Goal: Communication & Community: Ask a question

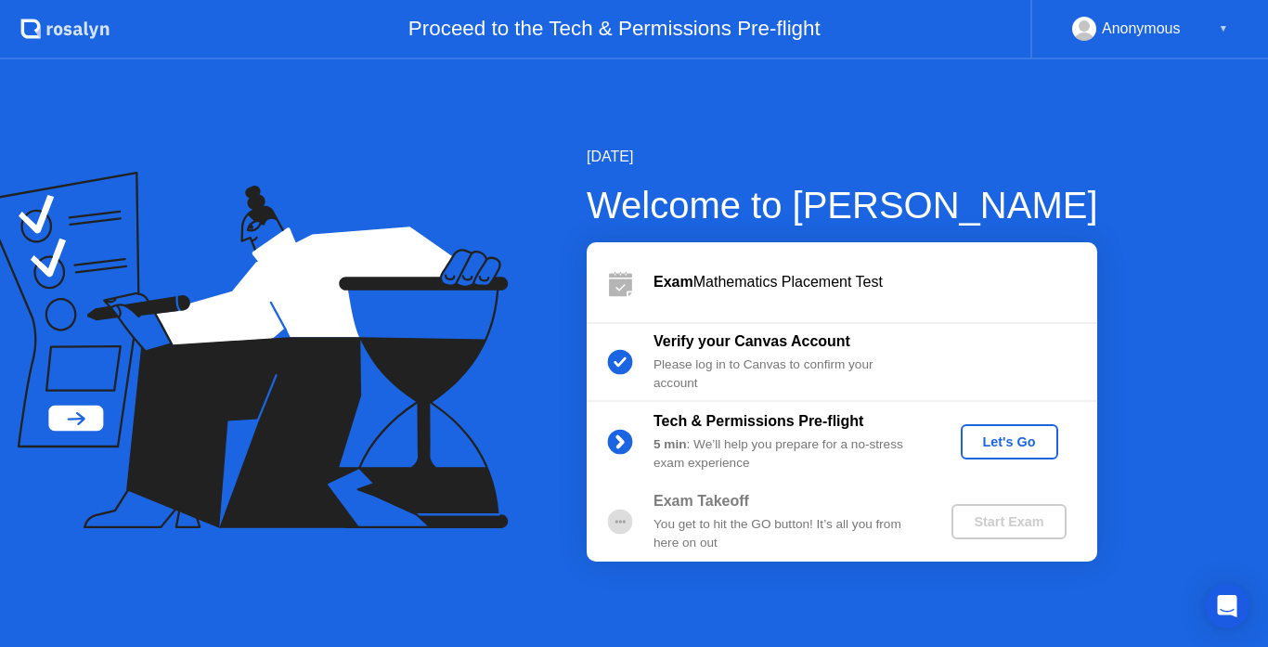
click at [994, 443] on div "Let's Go" at bounding box center [1009, 442] width 83 height 15
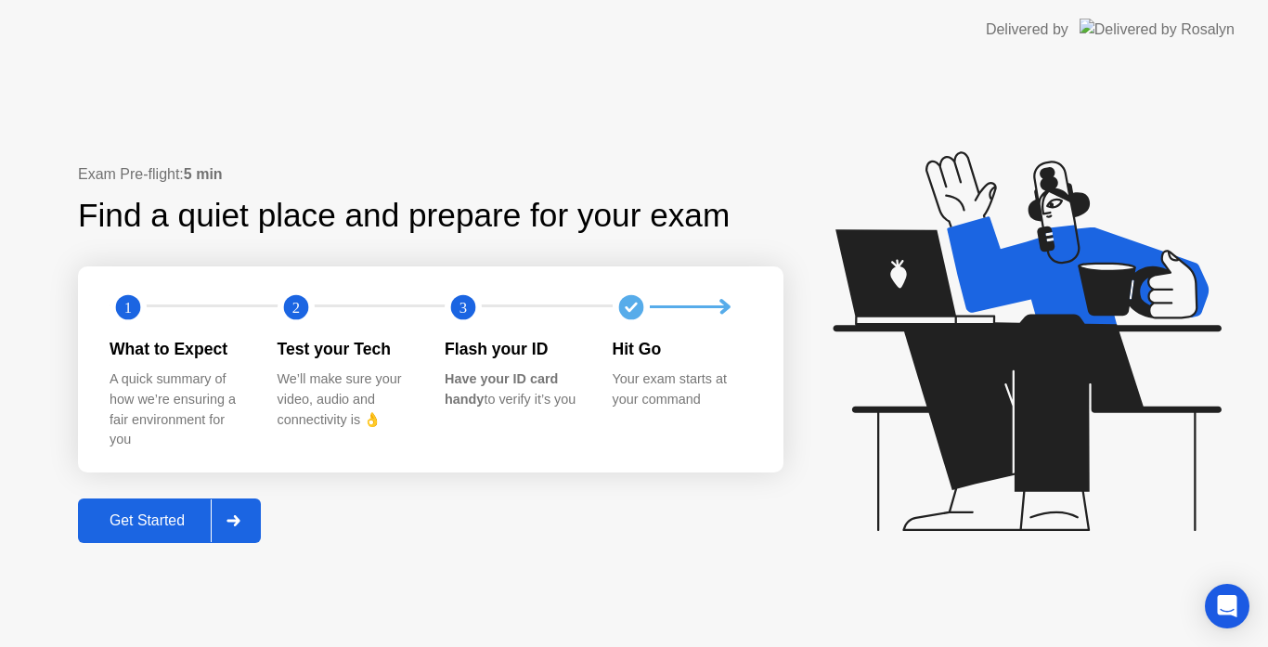
click at [239, 525] on icon at bounding box center [233, 520] width 13 height 11
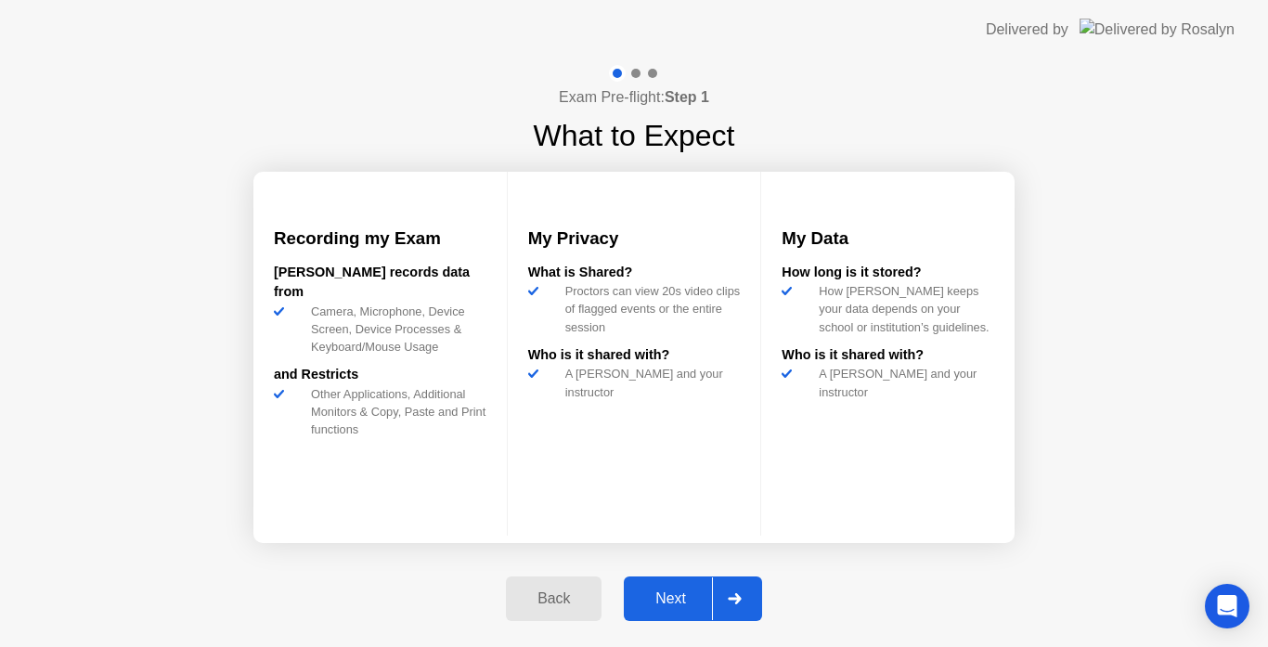
click at [756, 586] on div at bounding box center [734, 598] width 45 height 43
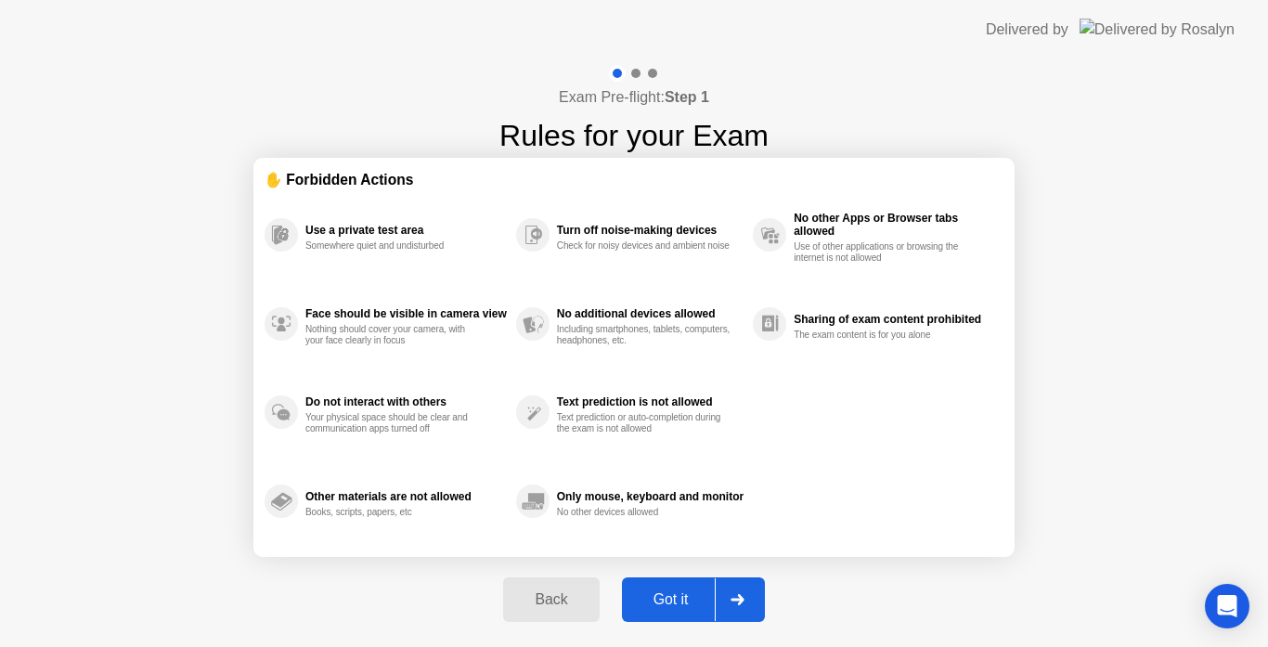
click at [756, 586] on div at bounding box center [737, 599] width 45 height 43
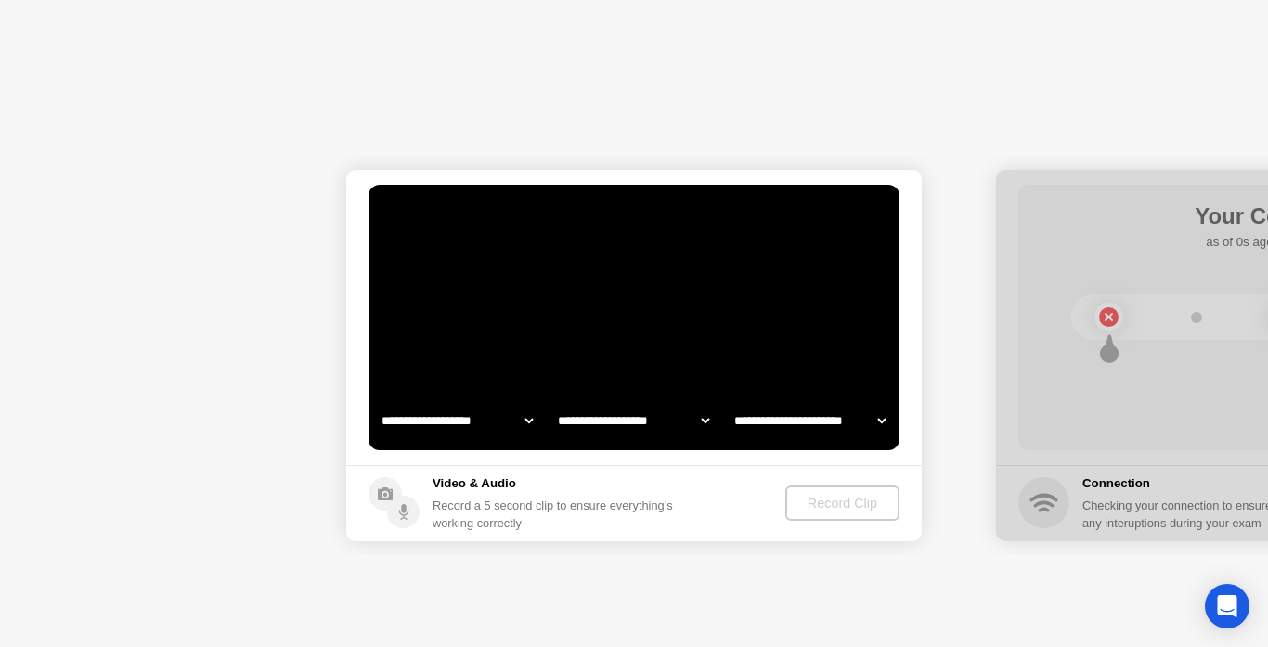
select select "**********"
select select "*******"
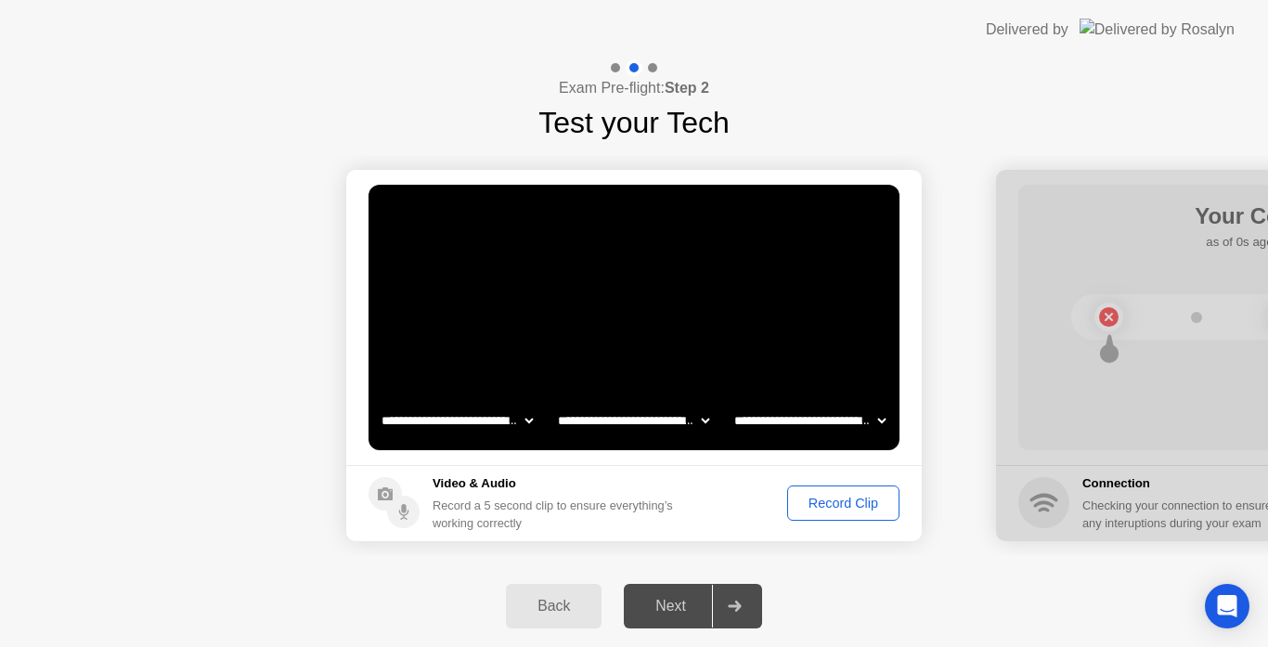
click at [825, 499] on div "Record Clip" at bounding box center [843, 503] width 99 height 15
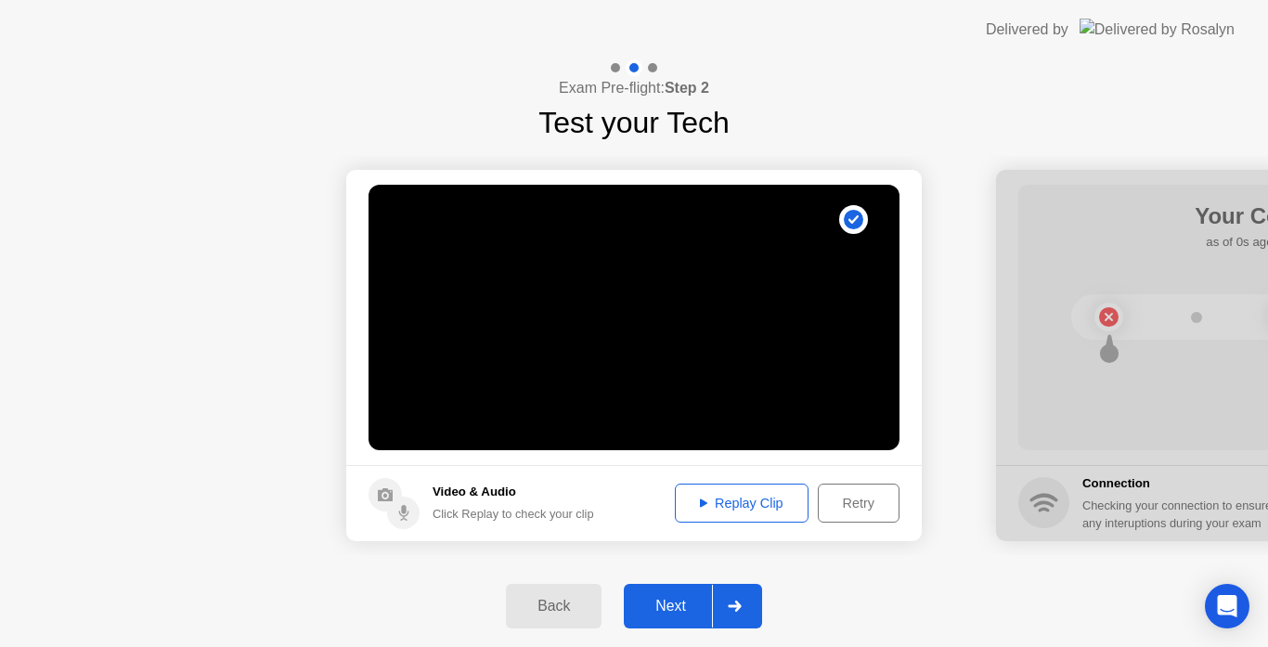
click at [733, 600] on div at bounding box center [734, 606] width 45 height 43
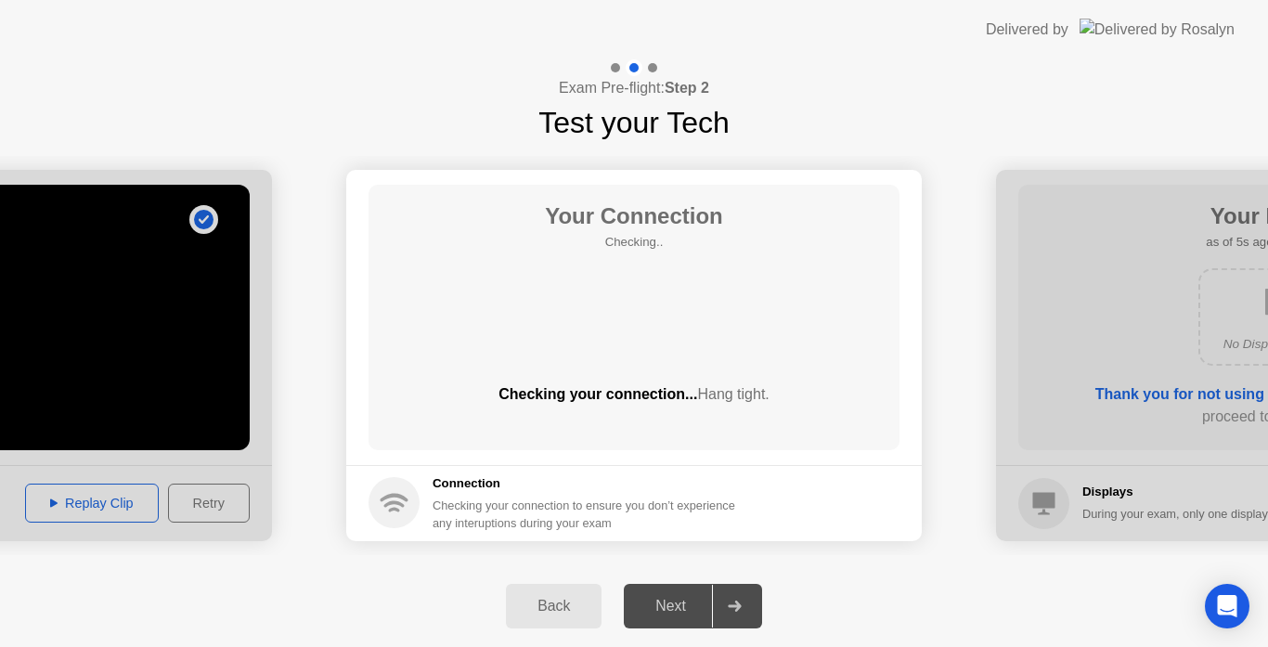
drag, startPoint x: 733, startPoint y: 600, endPoint x: 721, endPoint y: 598, distance: 12.2
click at [721, 598] on div at bounding box center [734, 606] width 45 height 43
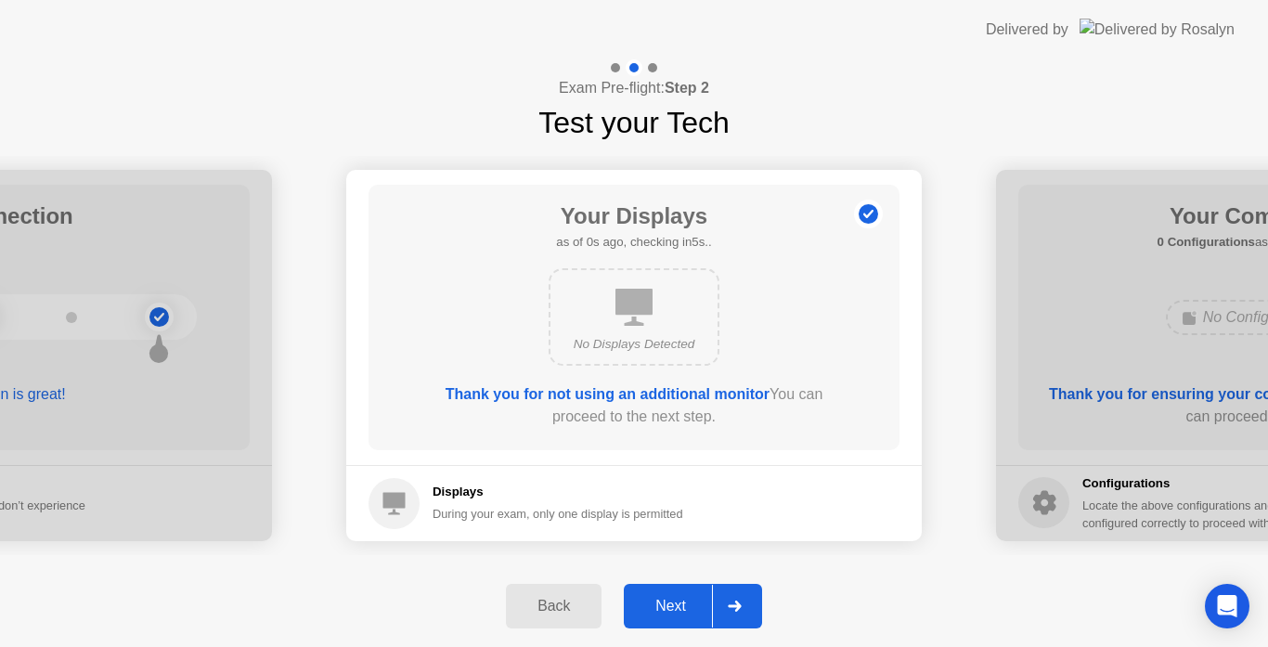
click at [721, 598] on div at bounding box center [734, 606] width 45 height 43
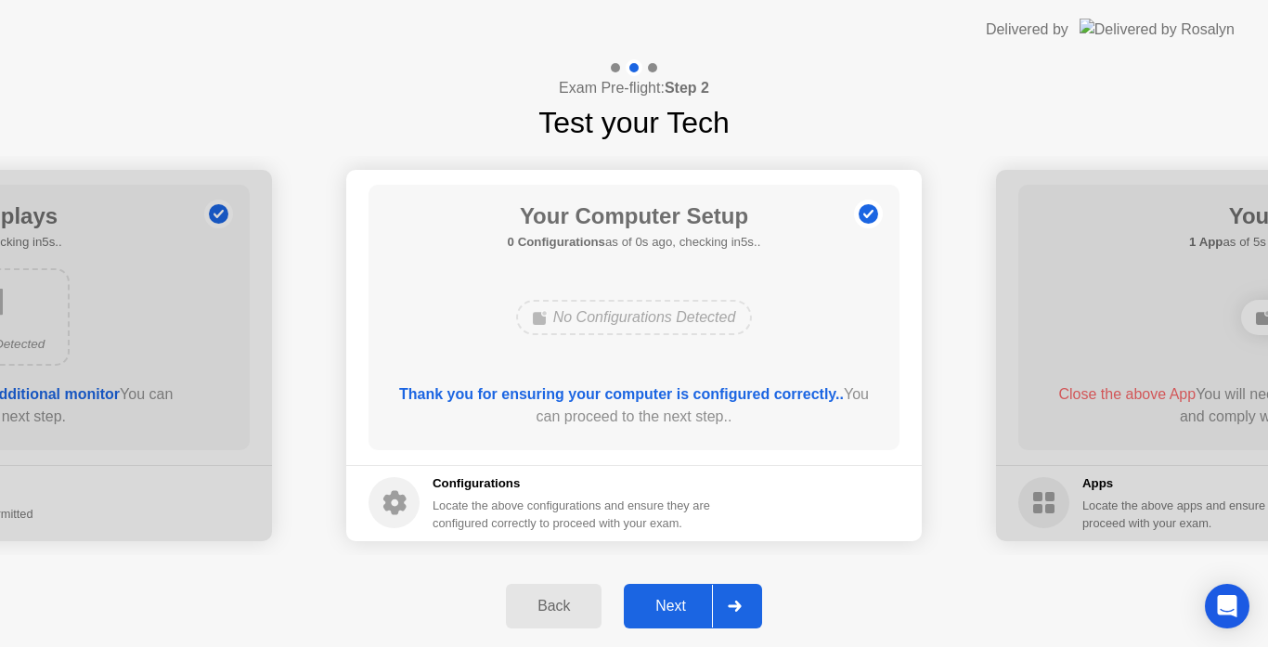
click at [721, 598] on div at bounding box center [734, 606] width 45 height 43
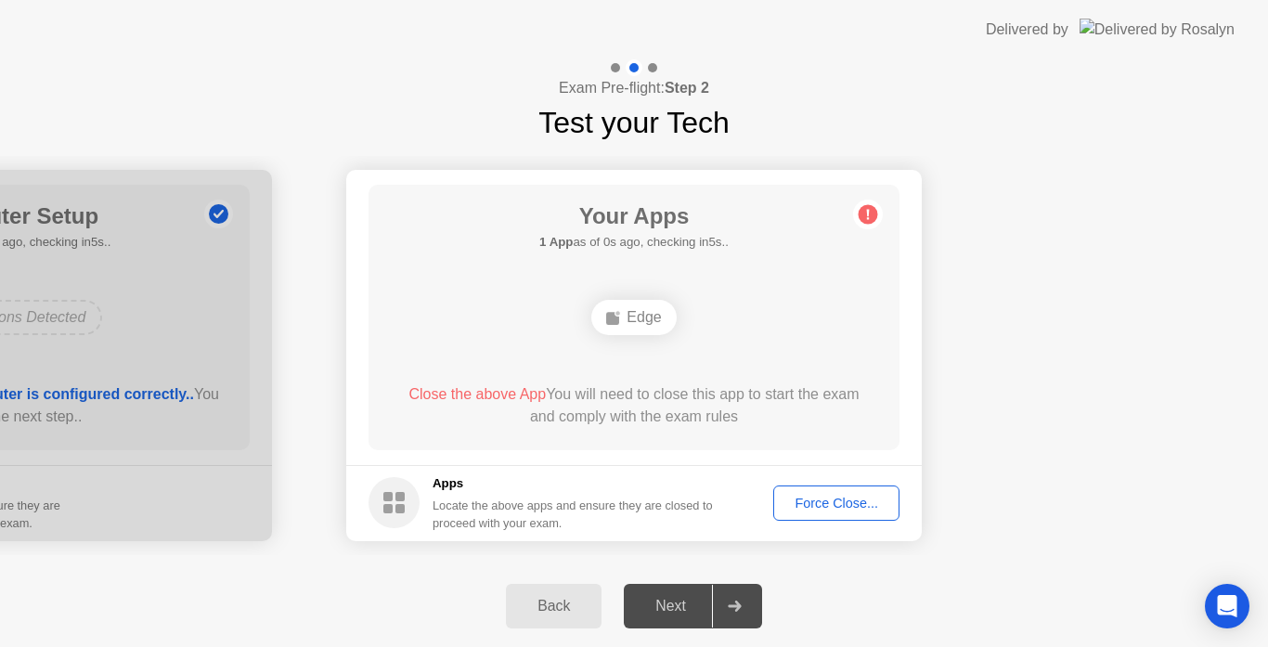
click at [816, 510] on div "Force Close..." at bounding box center [836, 503] width 113 height 15
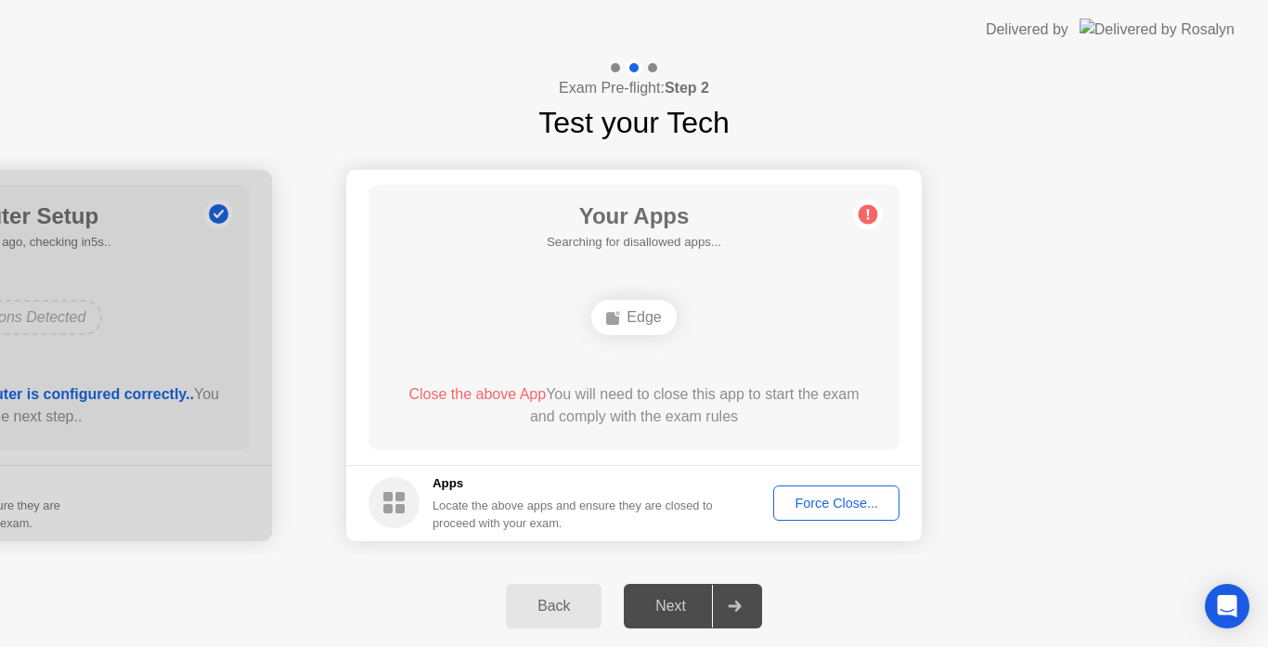
click at [833, 516] on button "Force Close..." at bounding box center [836, 503] width 126 height 35
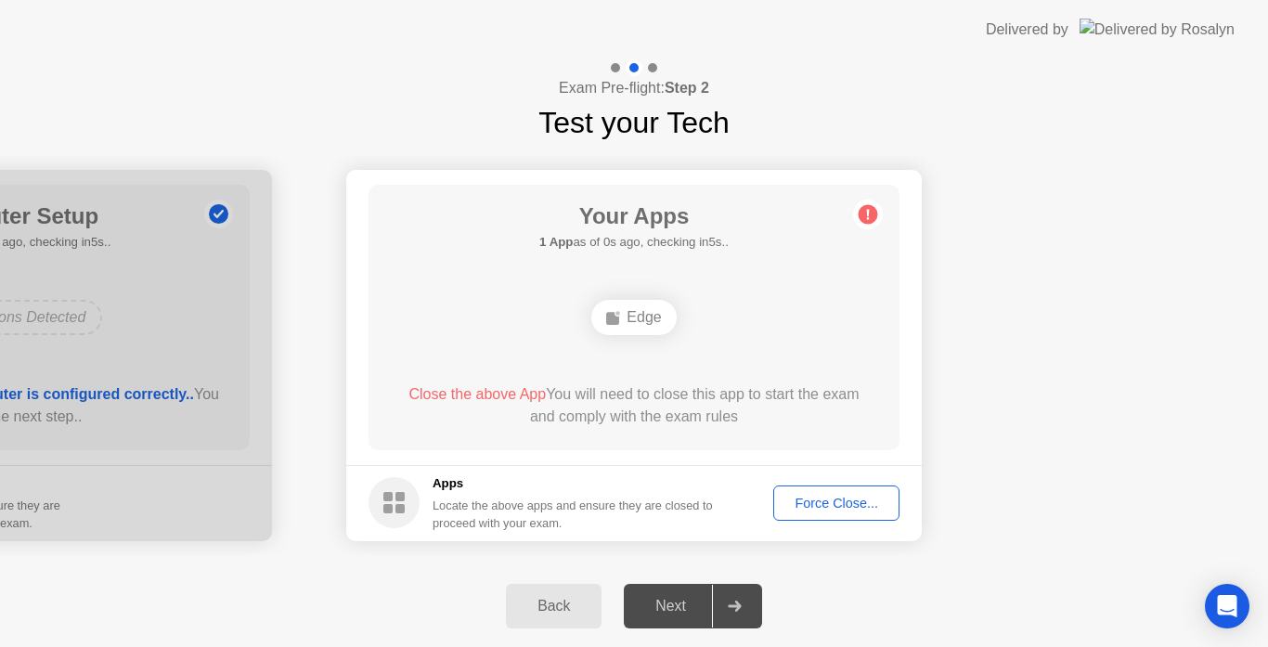
click at [629, 321] on div "Edge" at bounding box center [633, 317] width 84 height 35
click at [1230, 617] on div "Open Intercom Messenger" at bounding box center [1227, 606] width 49 height 49
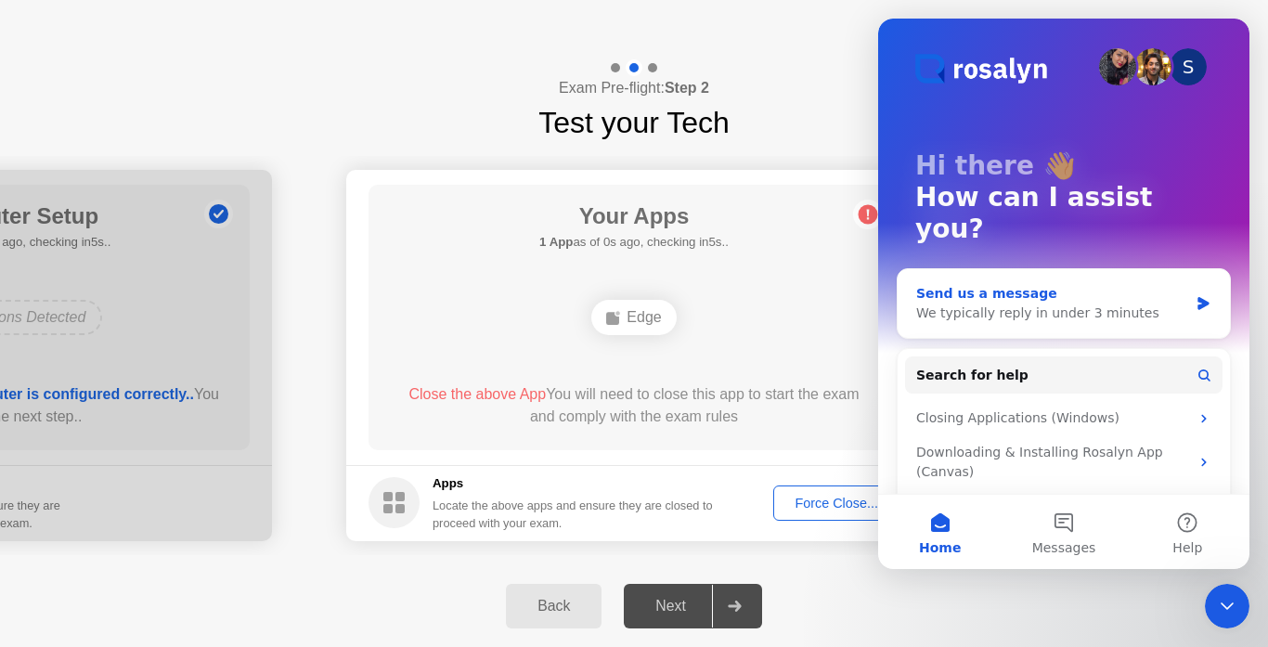
click at [1098, 295] on div "Send us a message We typically reply in under 3 minutes" at bounding box center [1064, 303] width 332 height 69
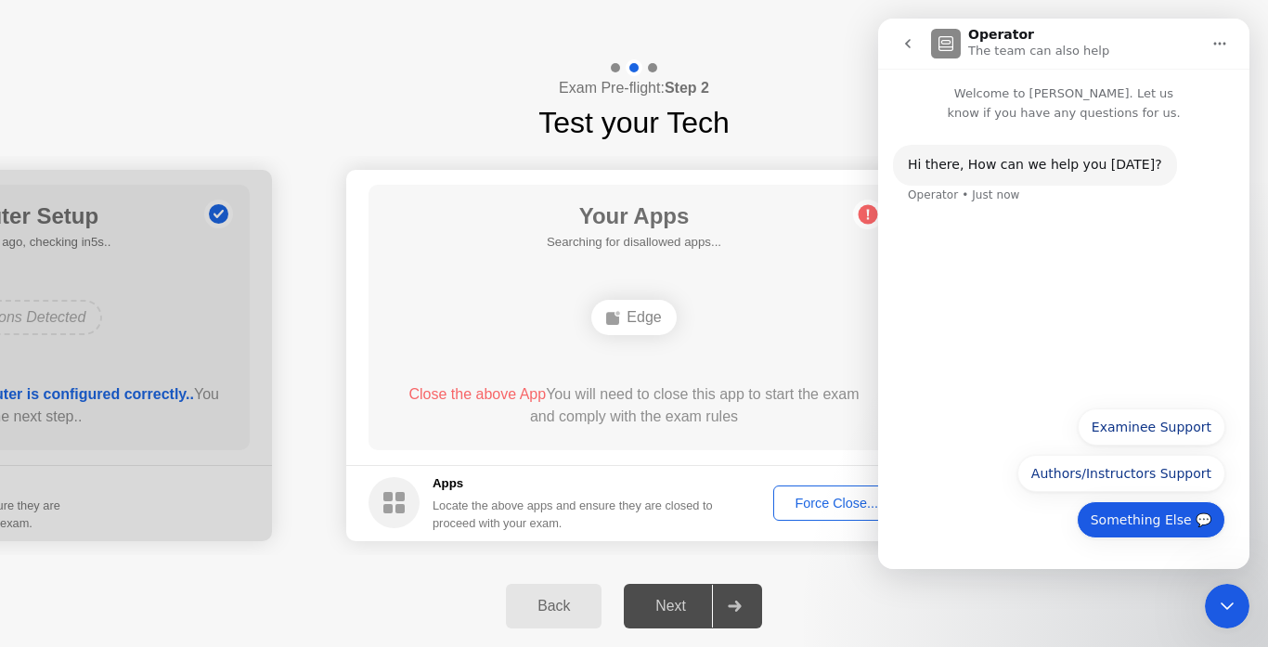
click at [1124, 518] on button "Something Else 💬" at bounding box center [1151, 519] width 149 height 37
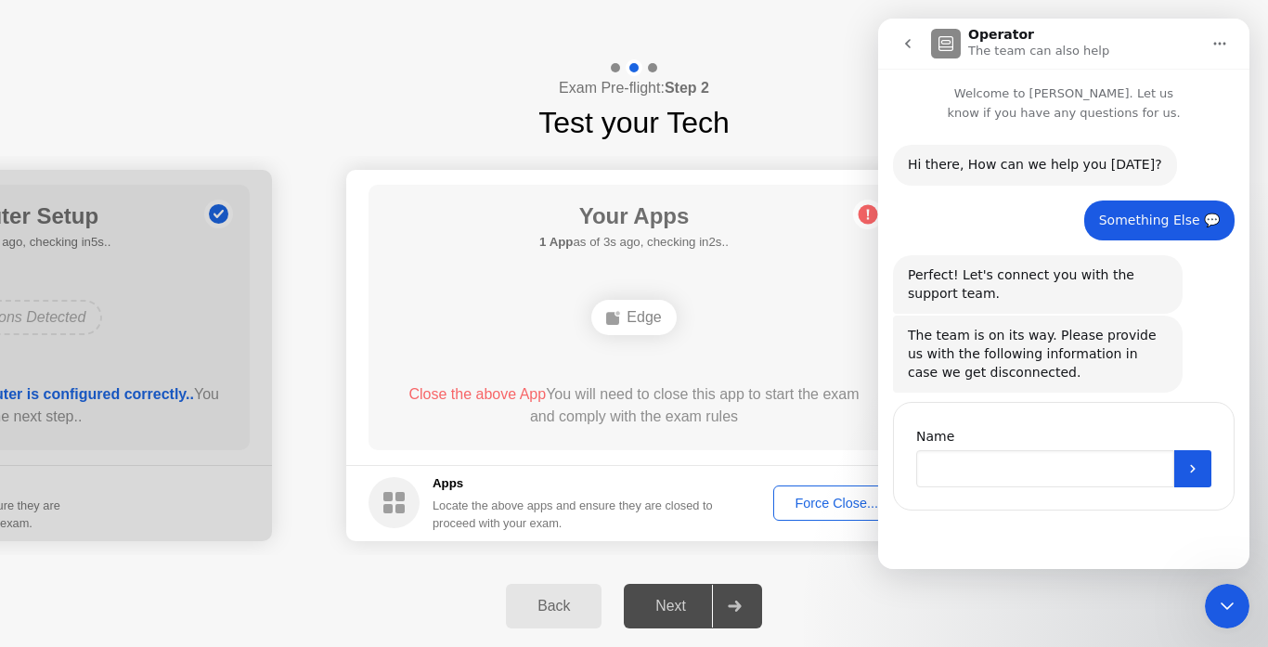
click at [1006, 474] on input "Name" at bounding box center [1045, 468] width 258 height 37
type input "*****"
click at [1183, 463] on button "Submit" at bounding box center [1192, 468] width 37 height 37
click at [1183, 463] on button "Loading" at bounding box center [1192, 468] width 37 height 37
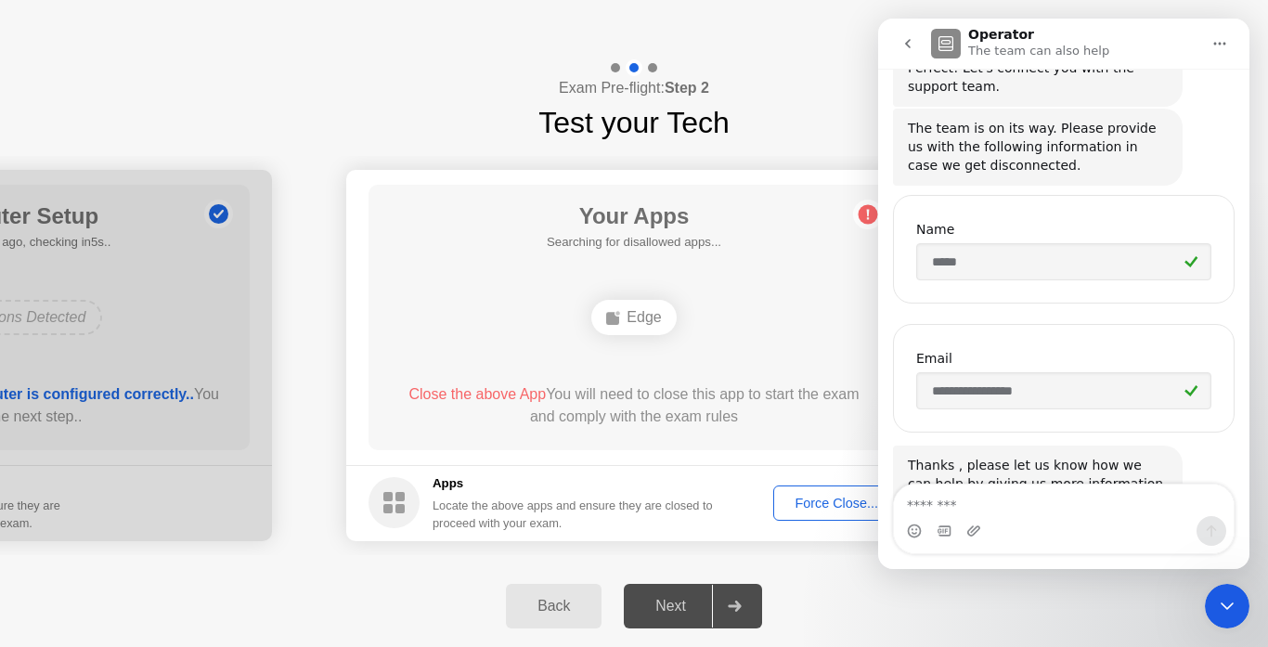
scroll to position [284, 0]
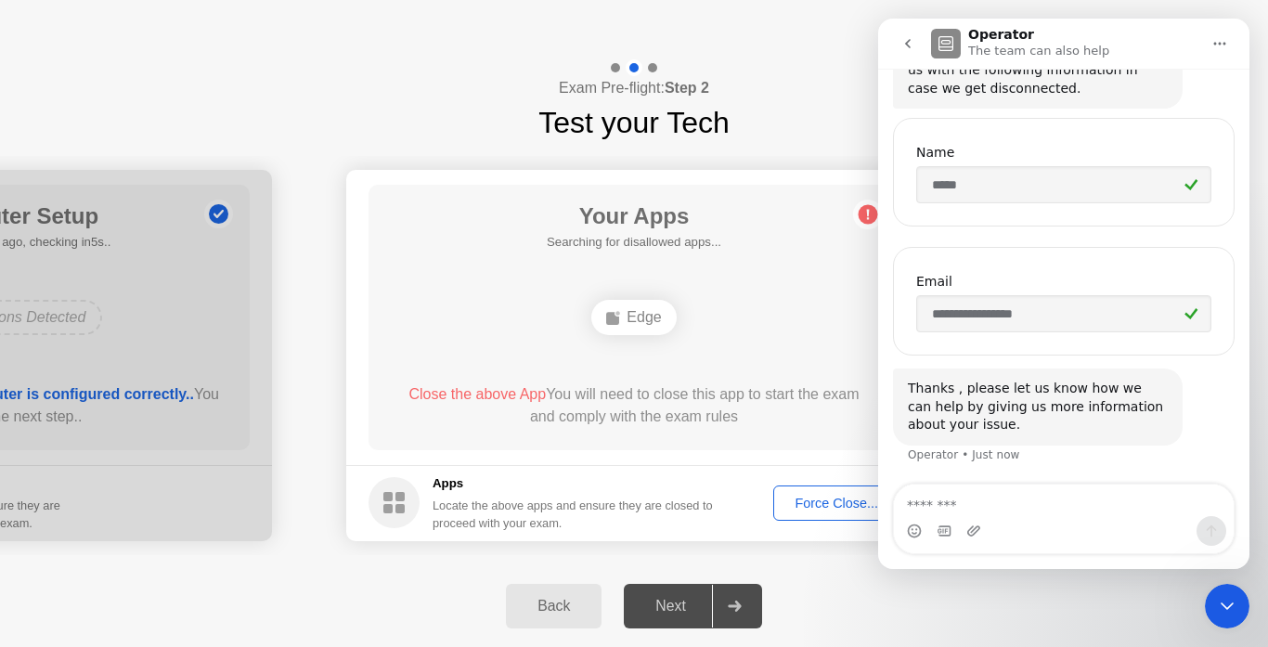
click at [1107, 514] on textarea "Message…" at bounding box center [1064, 501] width 340 height 32
type textarea "*"
type textarea "**********"
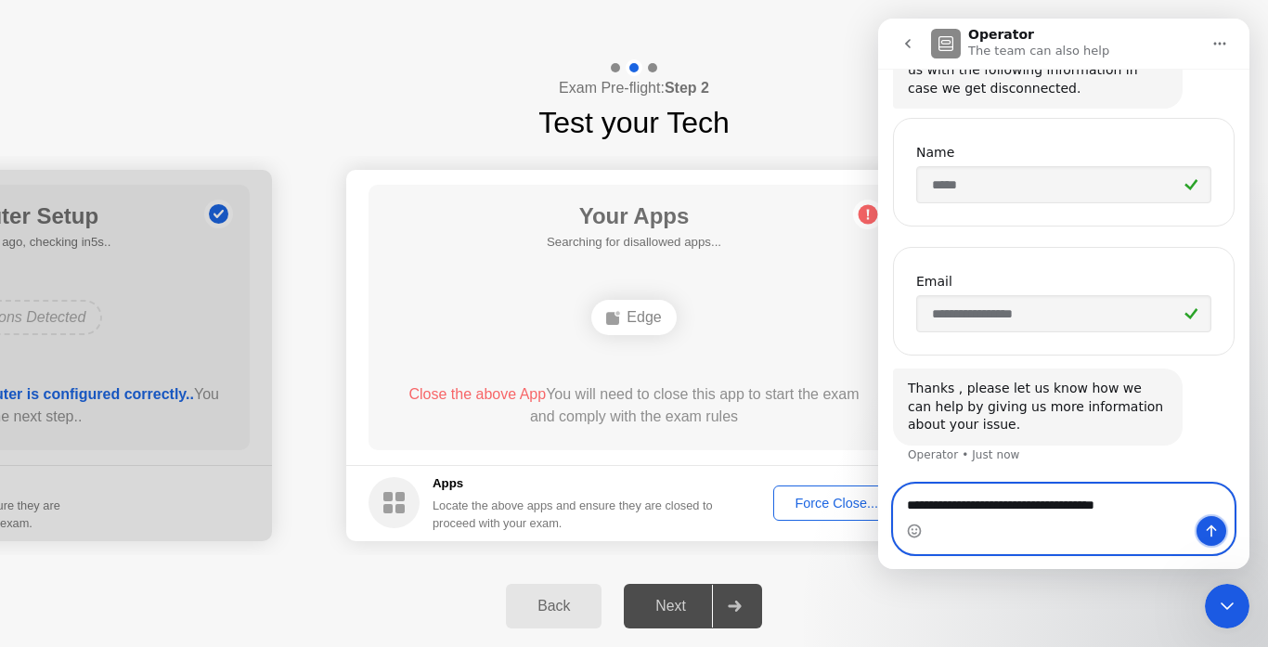
click at [1212, 534] on icon "Send a message…" at bounding box center [1212, 531] width 10 height 12
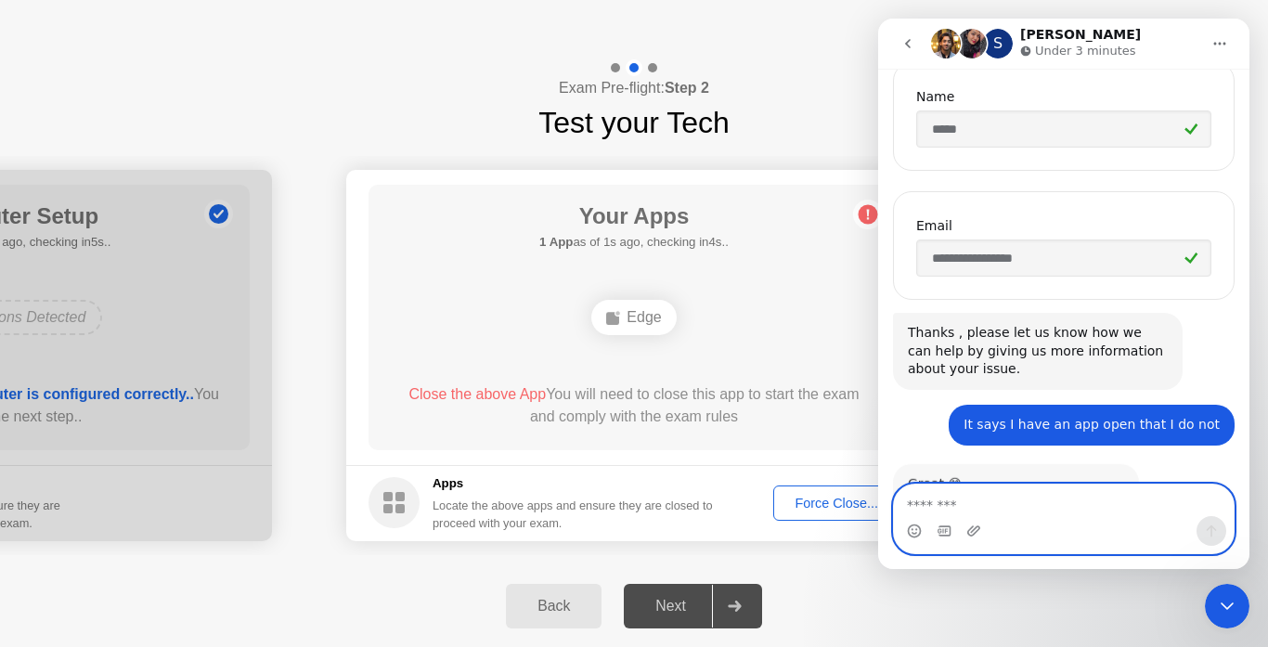
scroll to position [413, 0]
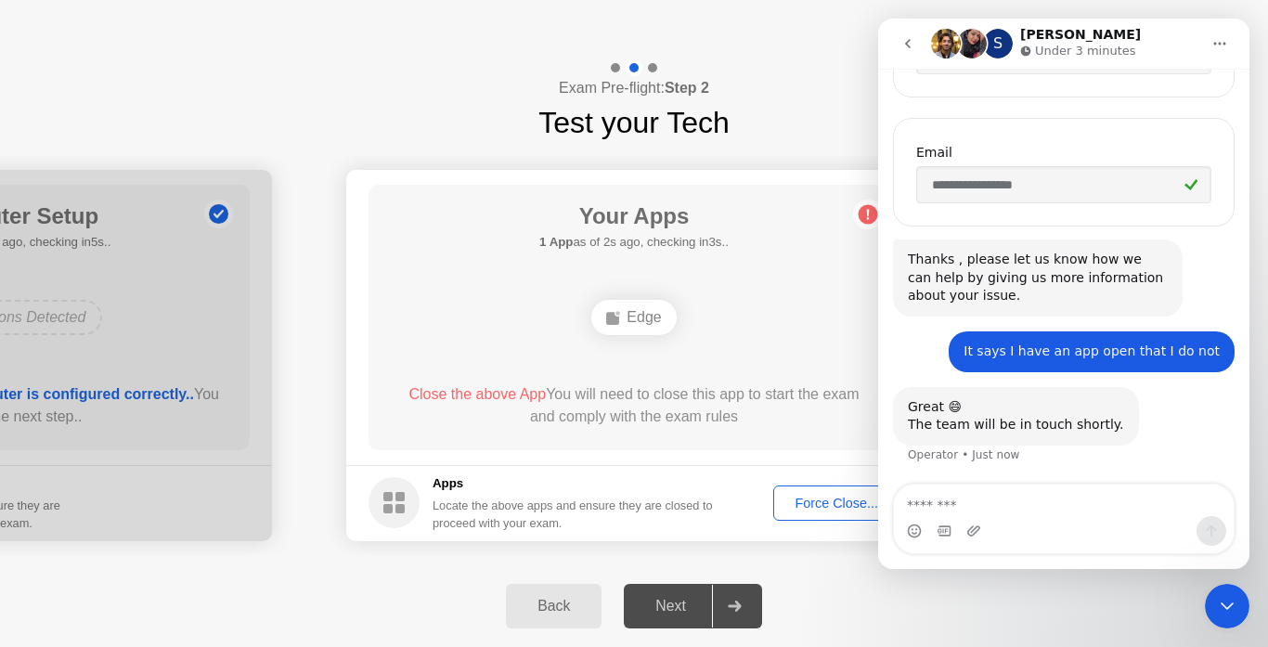
click at [905, 573] on div "Back Next" at bounding box center [634, 606] width 1268 height 82
click at [867, 217] on icon at bounding box center [868, 214] width 3 height 10
click at [819, 240] on div "Your Apps 1 App as of 3s ago, checking in2s.. Edge Close the above App You will…" at bounding box center [634, 318] width 531 height 266
click at [1235, 609] on icon "Close Intercom Messenger" at bounding box center [1227, 606] width 22 height 22
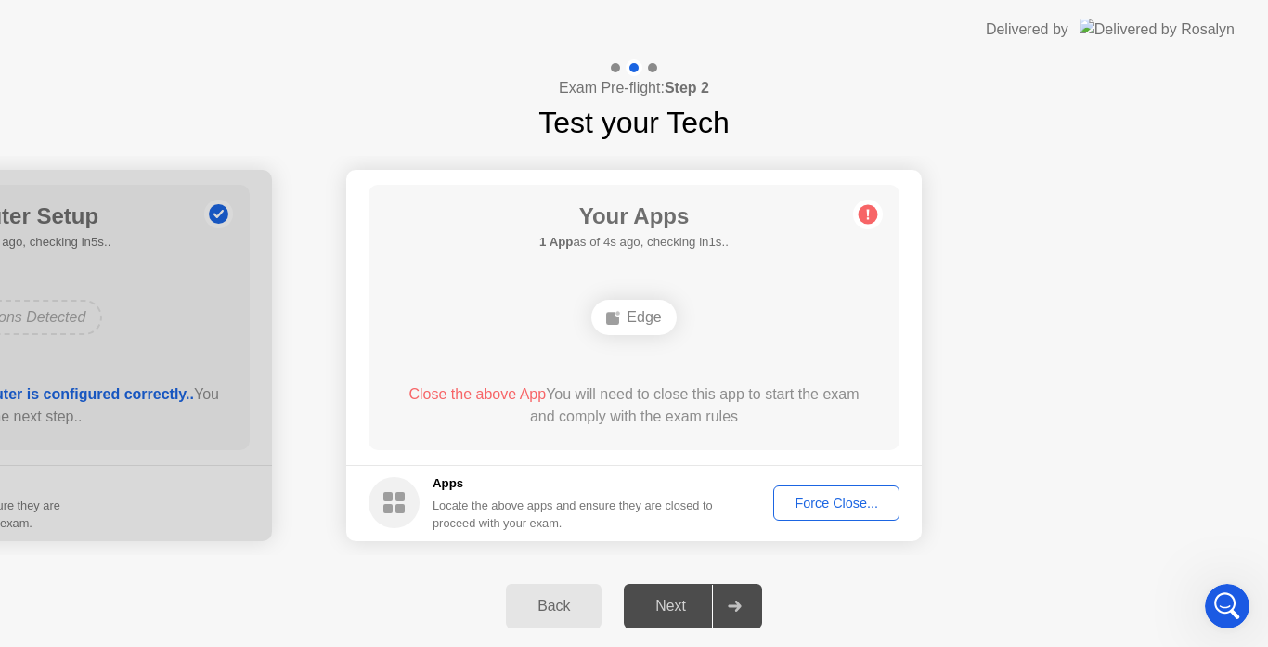
click at [831, 513] on button "Force Close..." at bounding box center [836, 503] width 126 height 35
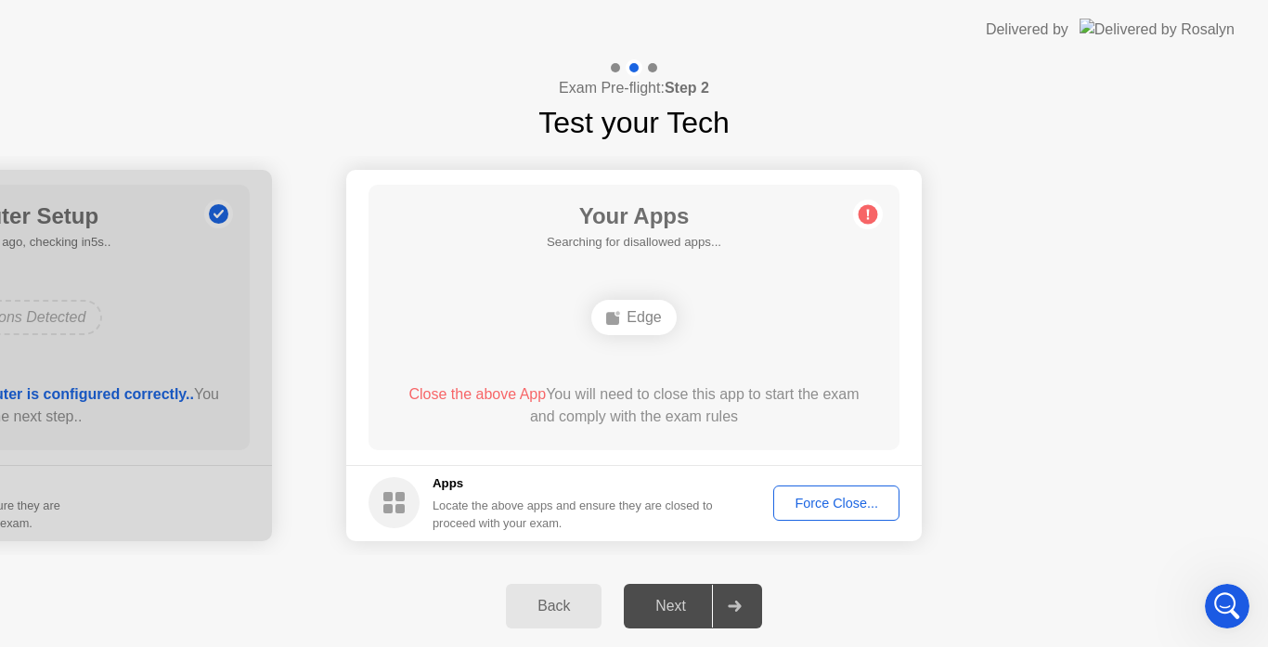
click at [904, 496] on footer "Apps Locate the above apps and ensure they are closed to proceed with your exam…" at bounding box center [634, 503] width 576 height 76
click at [889, 497] on div "Force Close..." at bounding box center [836, 503] width 113 height 15
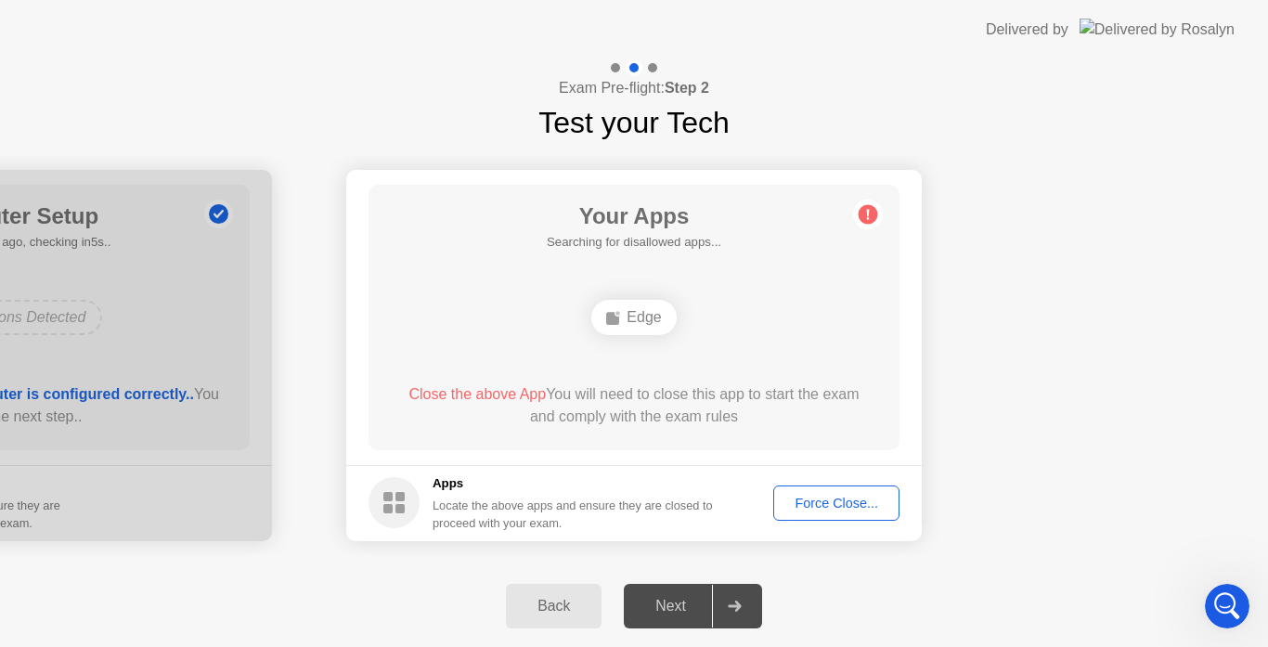
click at [1205, 599] on div at bounding box center [1227, 606] width 45 height 45
click at [876, 104] on div "Exam Pre-flight: Step 2 Test your Tech" at bounding box center [634, 101] width 1268 height 85
click at [1241, 623] on div "Open Intercom Messenger" at bounding box center [1227, 606] width 61 height 61
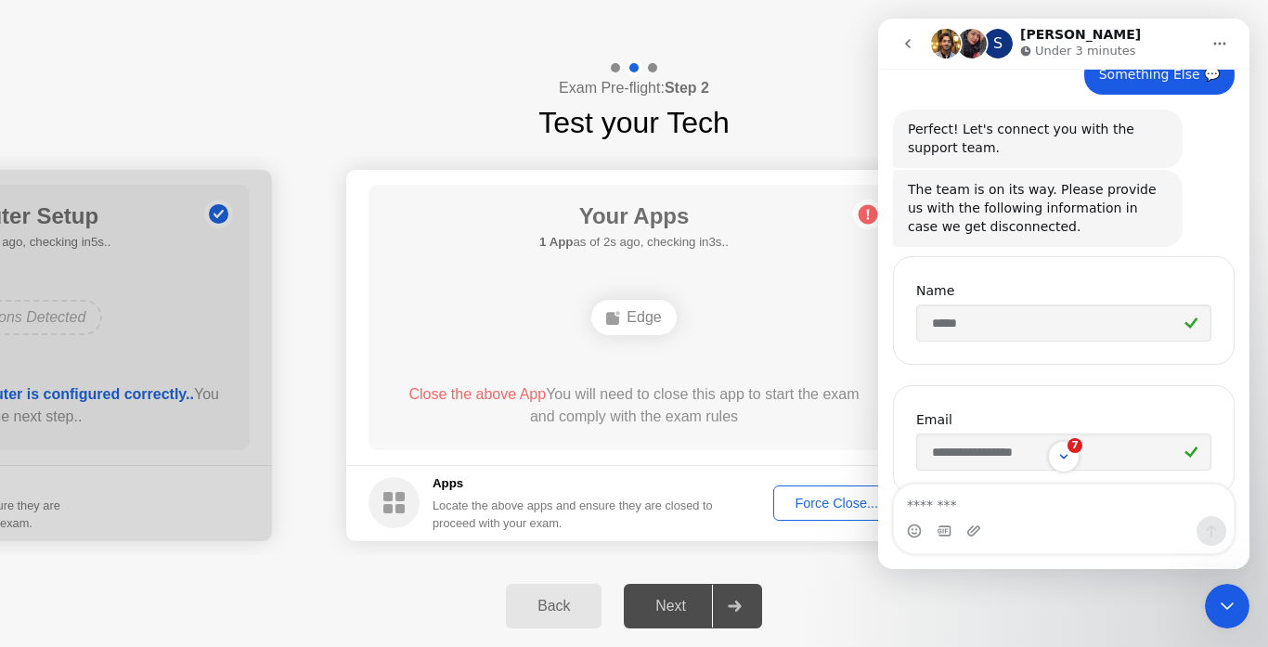
scroll to position [144, 0]
click at [1064, 459] on icon "Scroll to bottom" at bounding box center [1063, 457] width 9 height 6
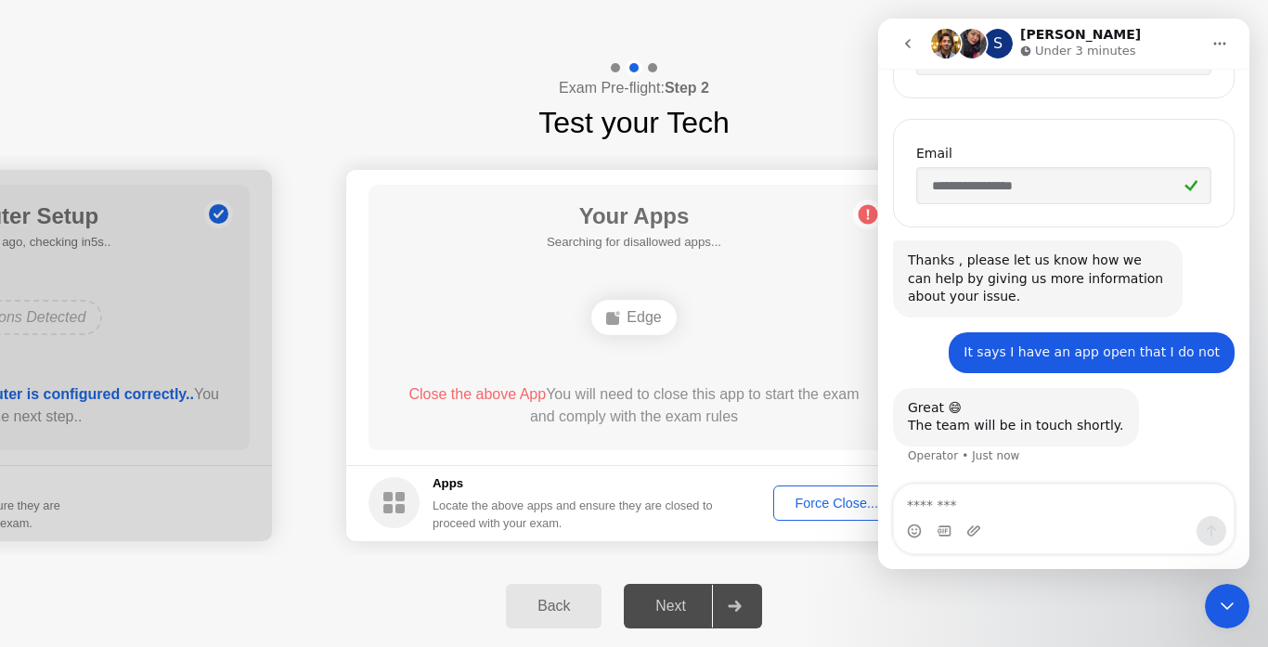
scroll to position [413, 0]
click at [1012, 38] on div "S" at bounding box center [998, 44] width 30 height 30
click at [995, 45] on div "S" at bounding box center [998, 44] width 30 height 30
click at [1217, 32] on button "Home" at bounding box center [1219, 43] width 35 height 35
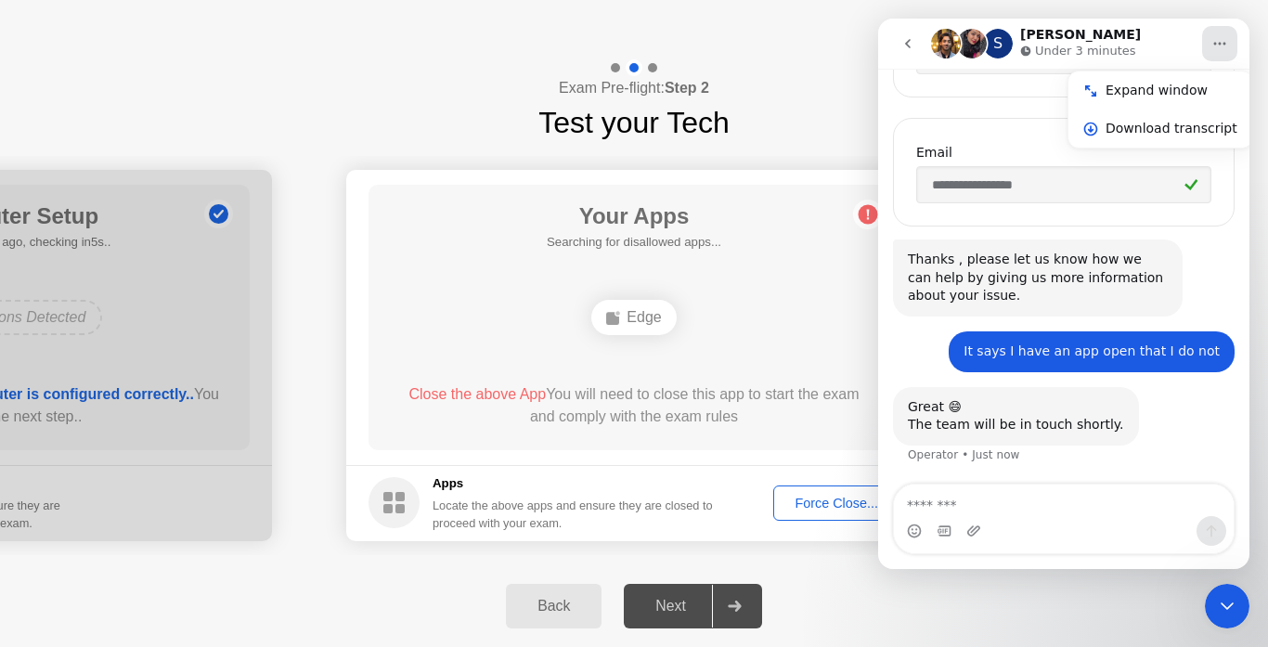
click at [989, 137] on div "**********" at bounding box center [1064, 172] width 342 height 109
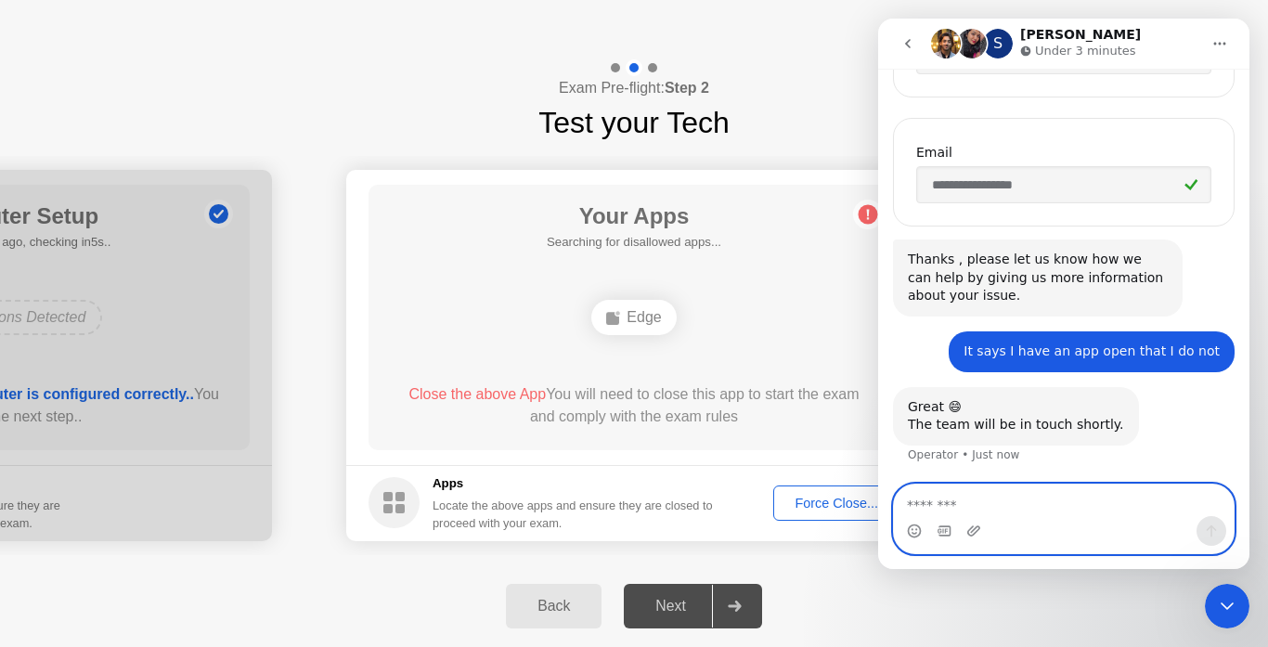
click at [1161, 496] on textarea "Message…" at bounding box center [1064, 501] width 340 height 32
type textarea "**********"
click at [1221, 527] on button "Send a message…" at bounding box center [1212, 531] width 30 height 30
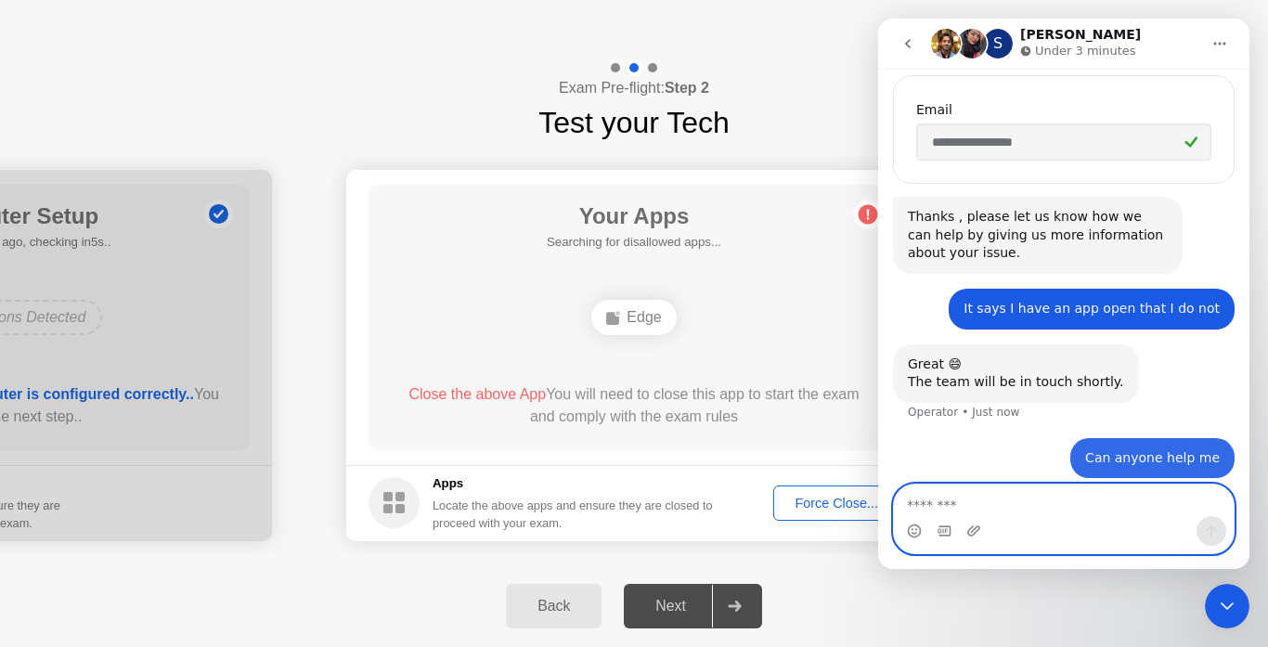
scroll to position [468, 0]
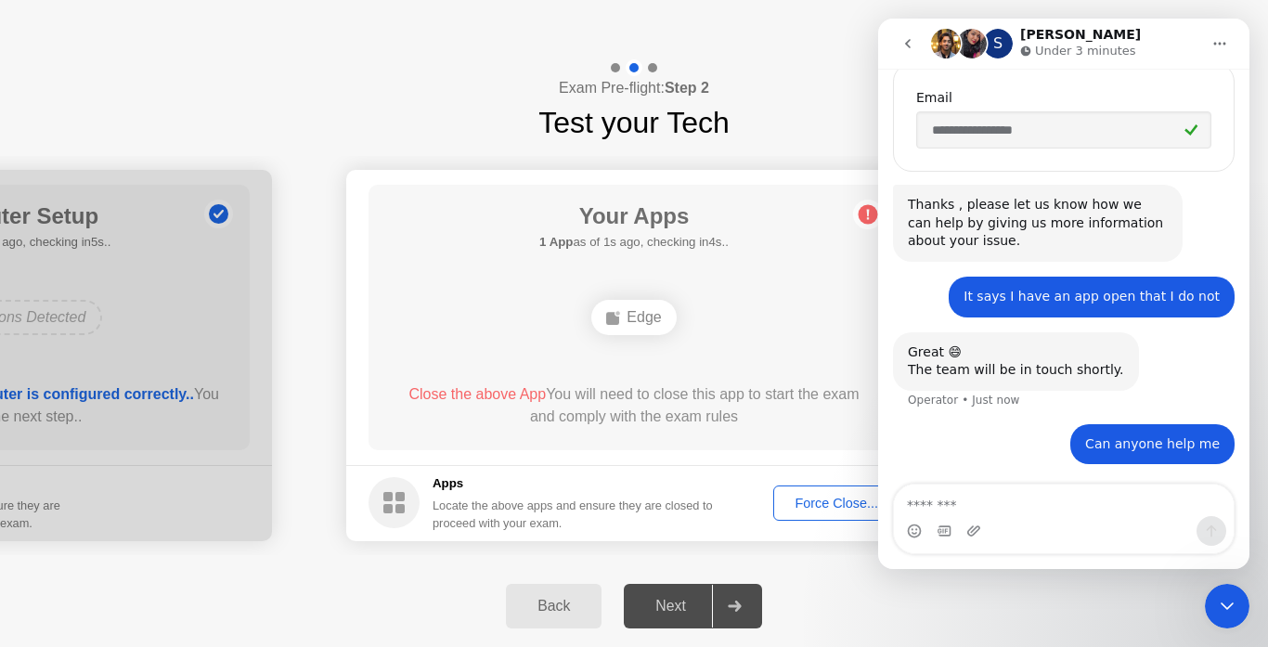
click at [1119, 297] on div "It says I have an app open that I do not" at bounding box center [1092, 297] width 256 height 19
drag, startPoint x: 1111, startPoint y: 302, endPoint x: 1100, endPoint y: 305, distance: 11.7
click at [1100, 305] on div "It says I have an app open that I do not" at bounding box center [1092, 297] width 256 height 19
click at [1096, 316] on div "It says I have an app open that I do not Alana • Just now" at bounding box center [1092, 297] width 286 height 41
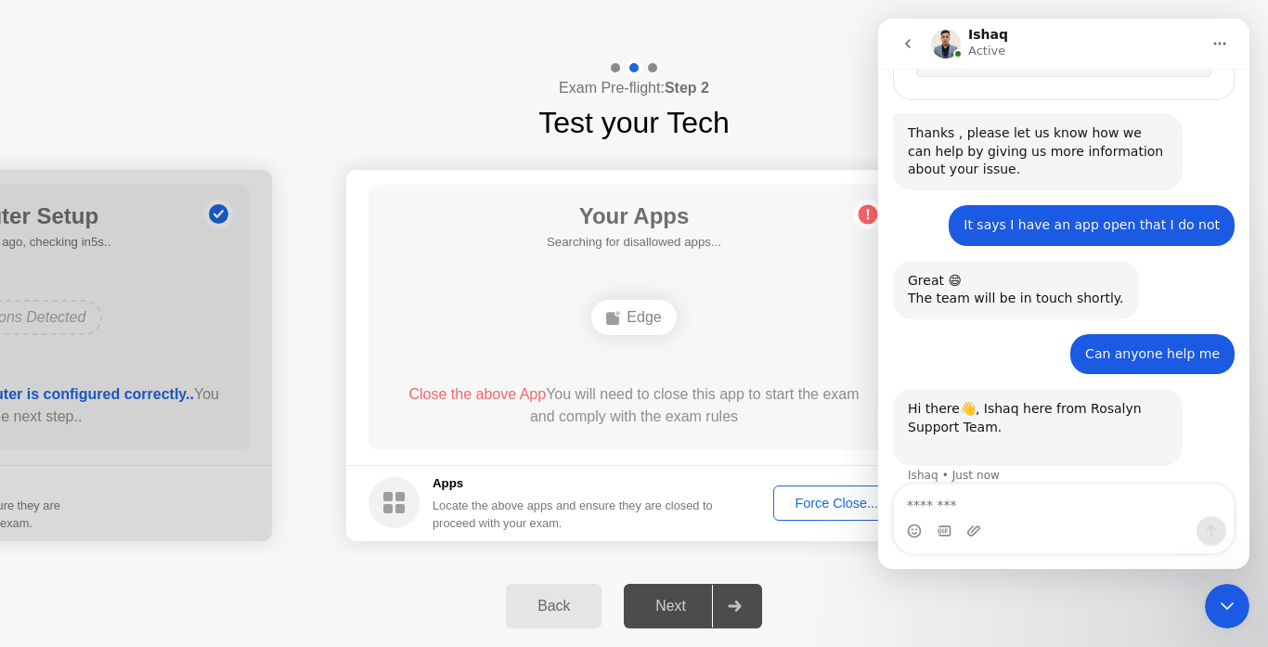
scroll to position [560, 0]
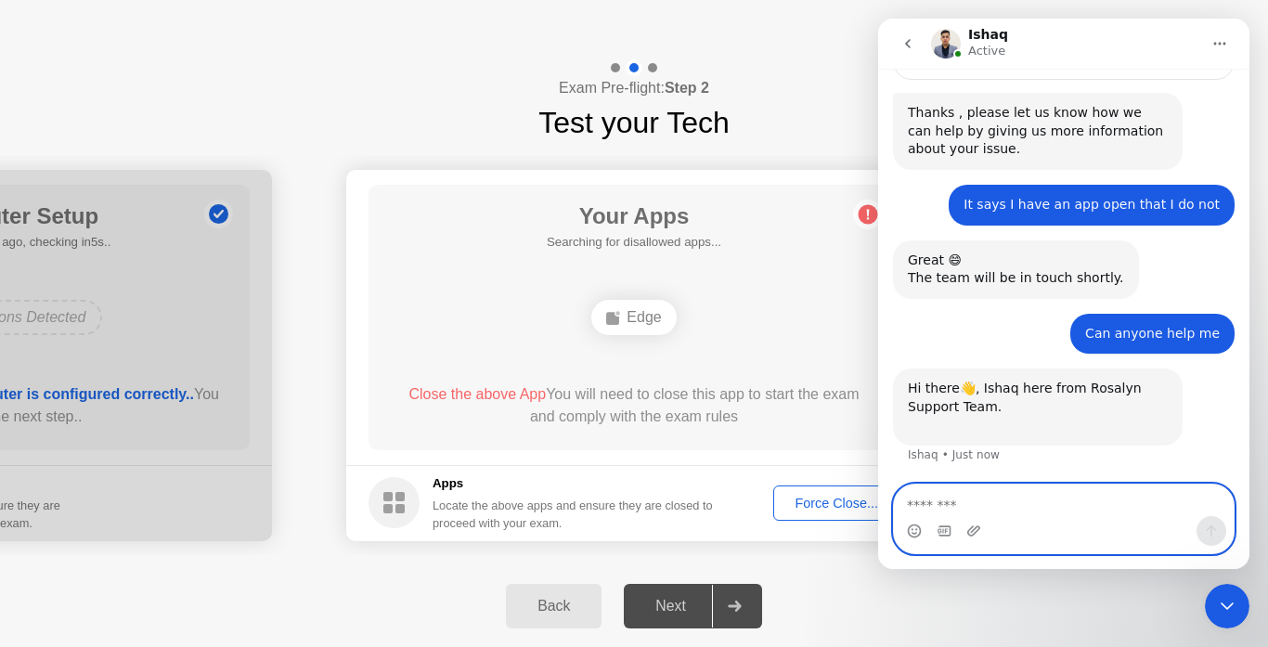
click at [914, 510] on textarea "Message…" at bounding box center [1064, 501] width 340 height 32
type textarea "*"
type textarea "*****"
click at [1215, 536] on icon "Send a message…" at bounding box center [1211, 531] width 15 height 15
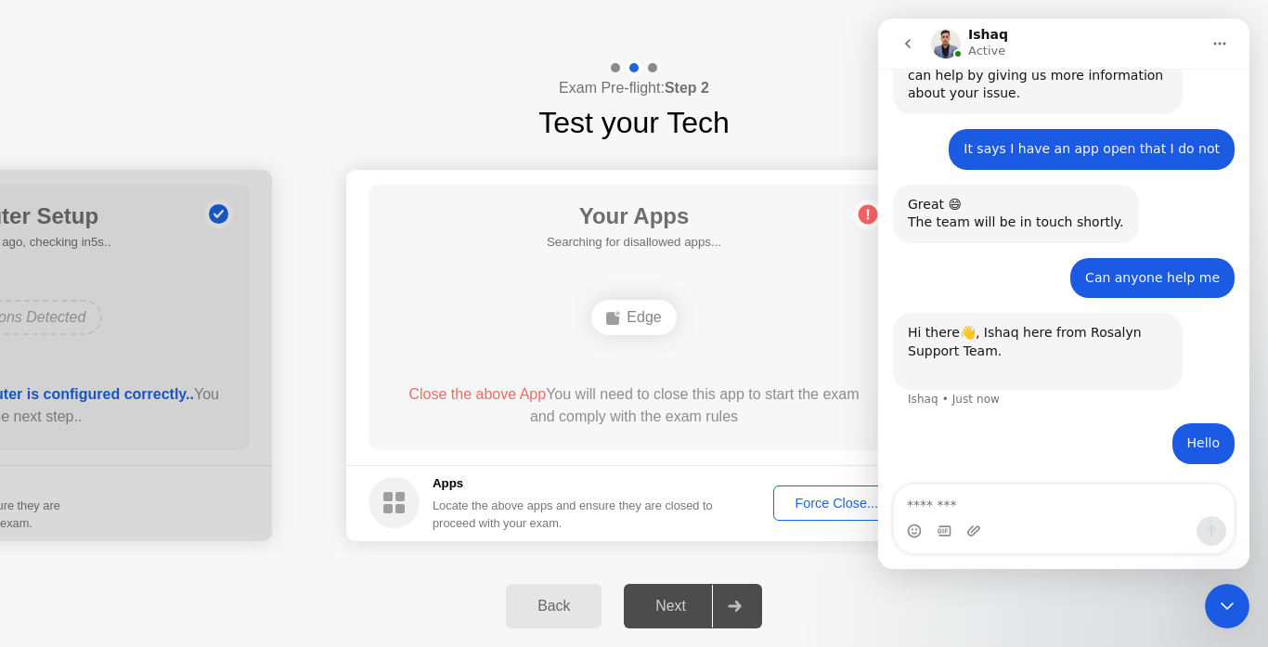
click at [1138, 521] on div "Intercom messenger" at bounding box center [1064, 531] width 340 height 30
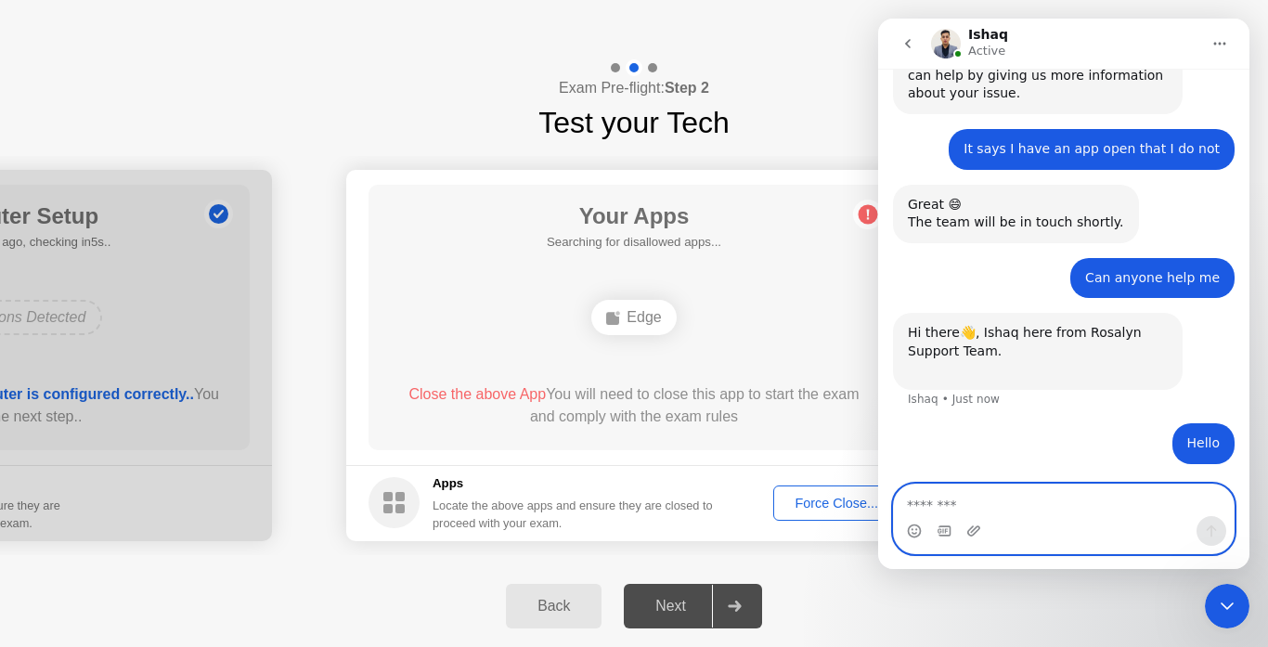
click at [1046, 494] on textarea "Message…" at bounding box center [1064, 501] width 340 height 32
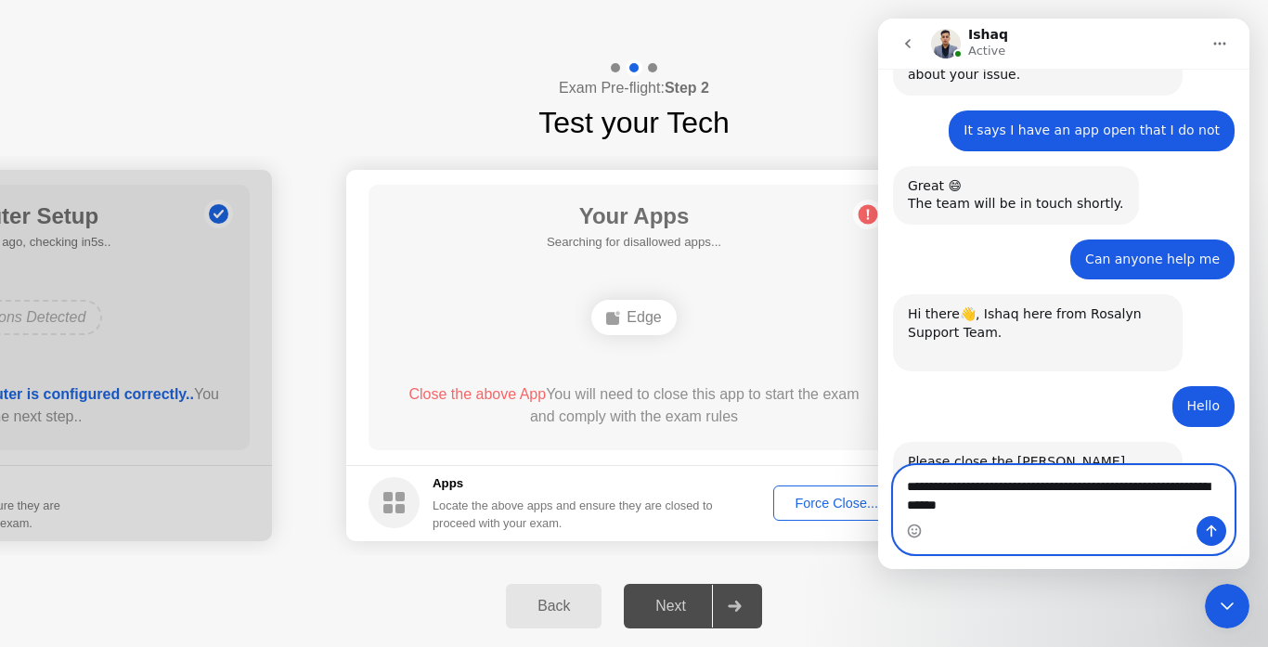
scroll to position [707, 0]
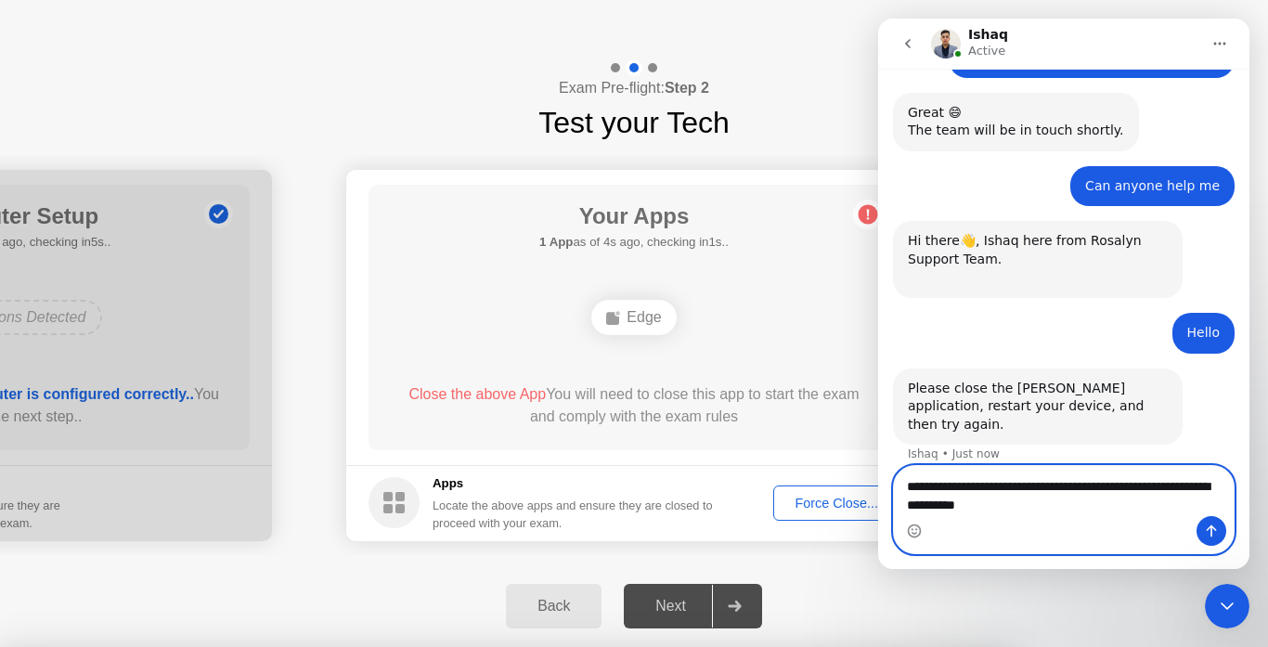
type textarea "**********"
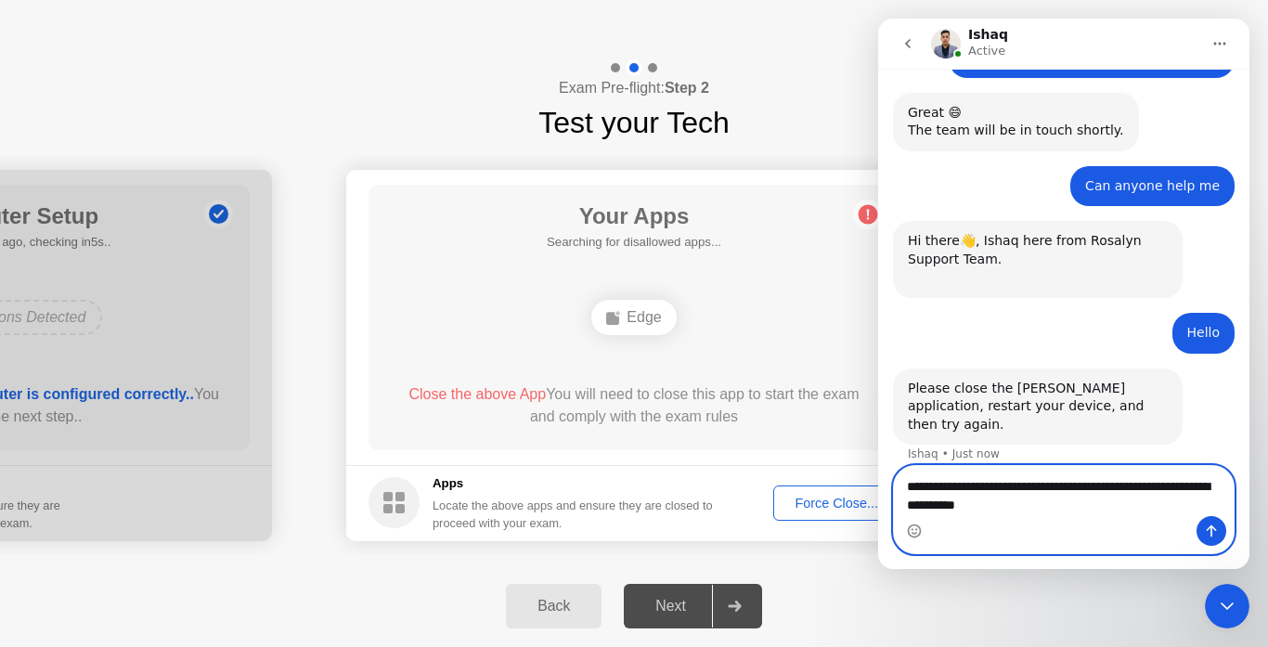
drag, startPoint x: 1058, startPoint y: 501, endPoint x: 902, endPoint y: 475, distance: 158.1
click at [902, 475] on textarea "**********" at bounding box center [1064, 491] width 340 height 50
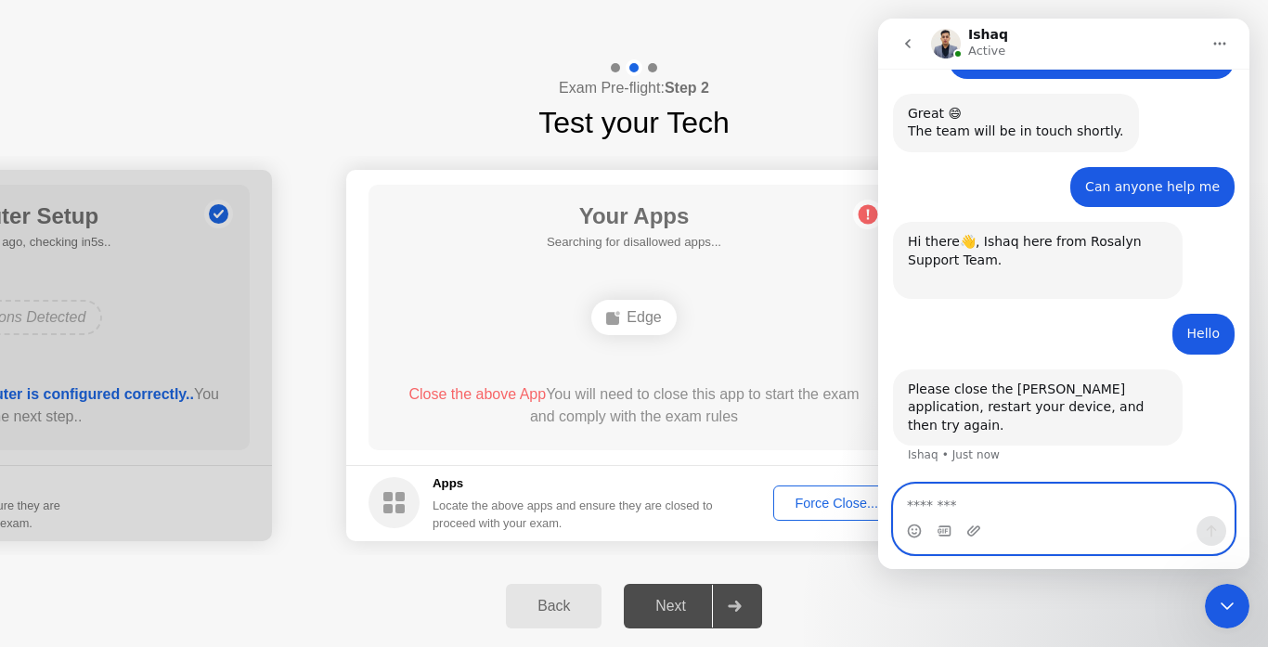
scroll to position [689, 0]
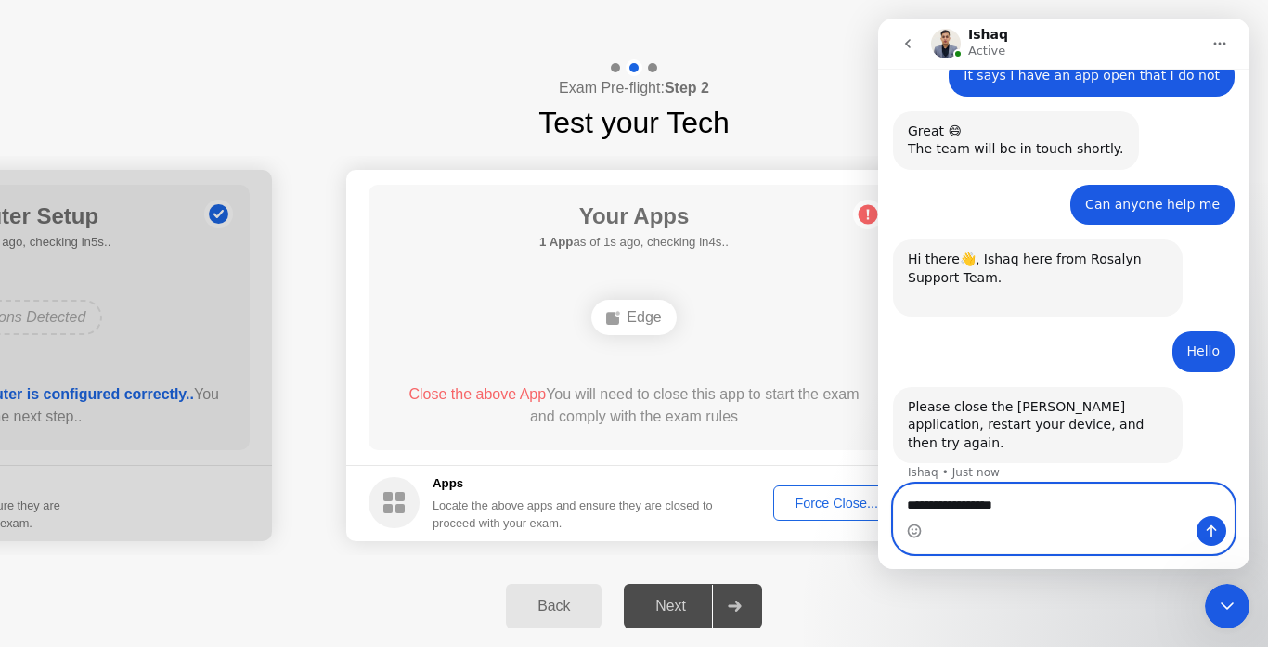
type textarea "**********"
click at [1206, 523] on button "Send a message…" at bounding box center [1212, 531] width 30 height 30
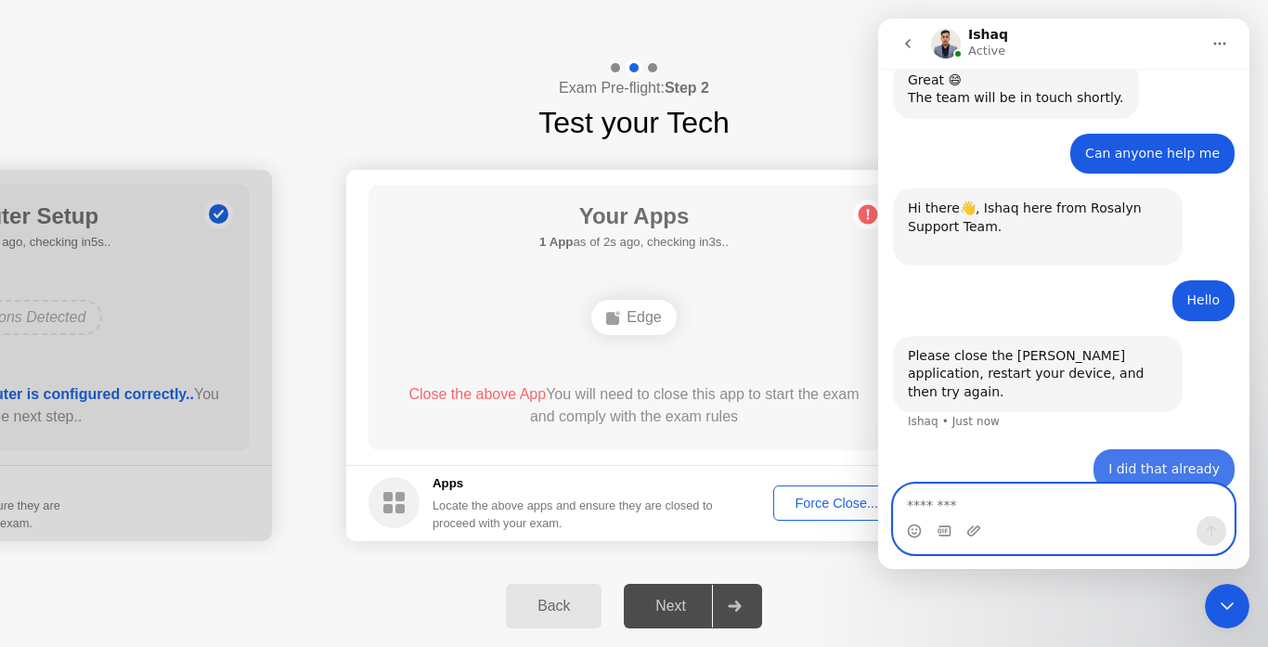
scroll to position [744, 0]
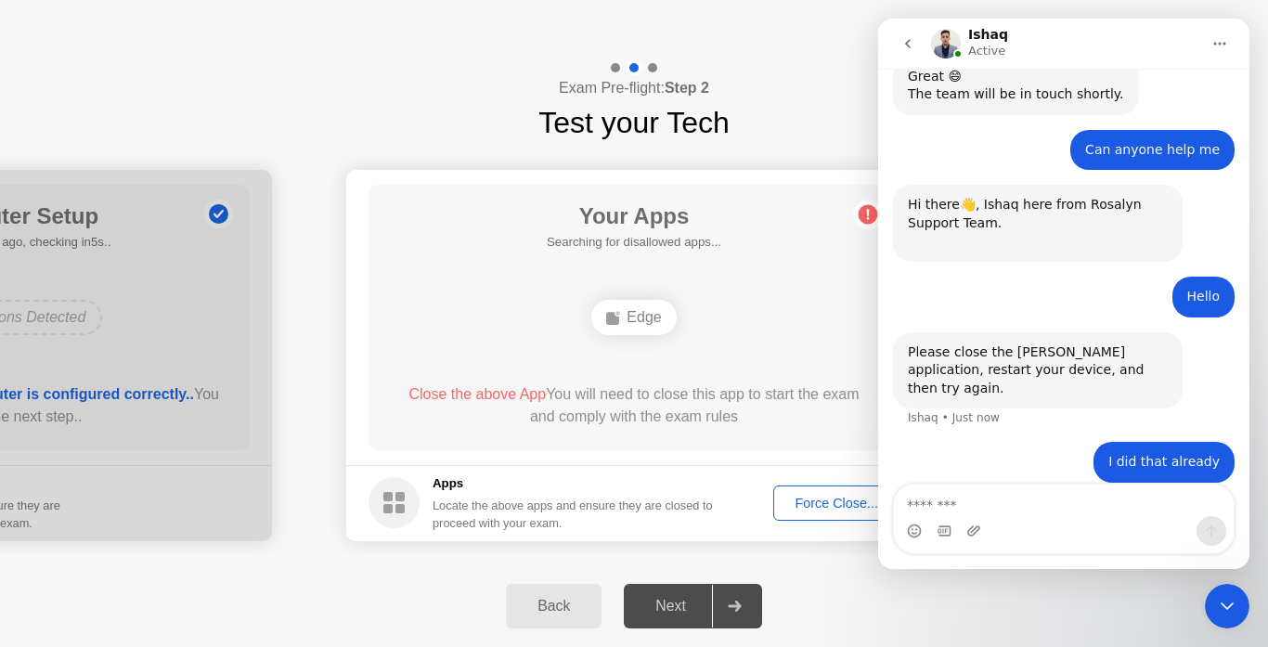
click at [1266, 2] on header "Delivered by" at bounding box center [634, 29] width 1268 height 59
